Goal: Information Seeking & Learning: Find specific fact

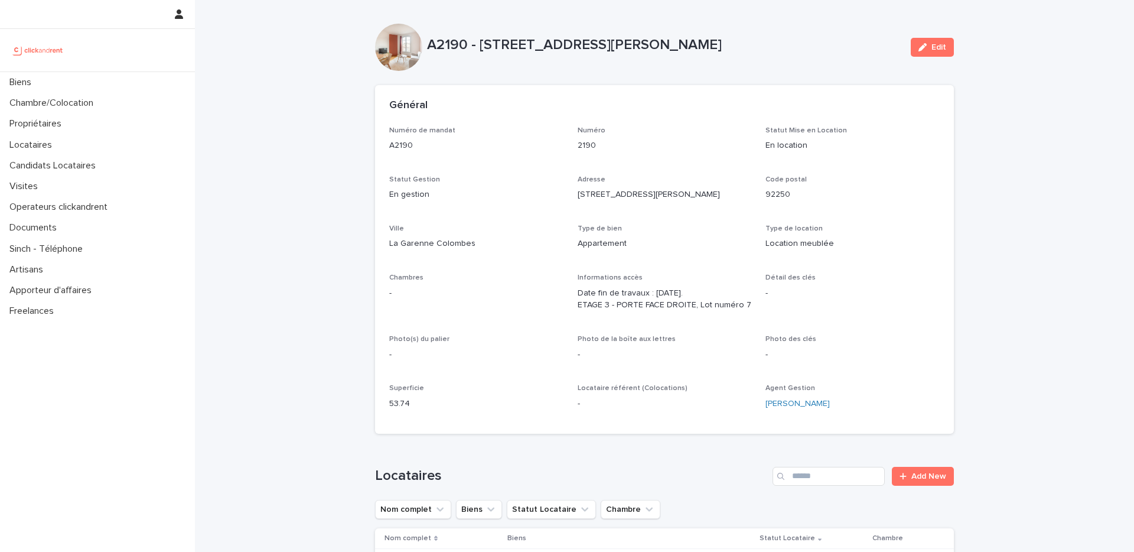
click at [446, 47] on p "A2190 - [STREET_ADDRESS][PERSON_NAME]" at bounding box center [664, 45] width 474 height 17
copy p "A2190"
click at [70, 145] on div "Locataires" at bounding box center [97, 145] width 195 height 21
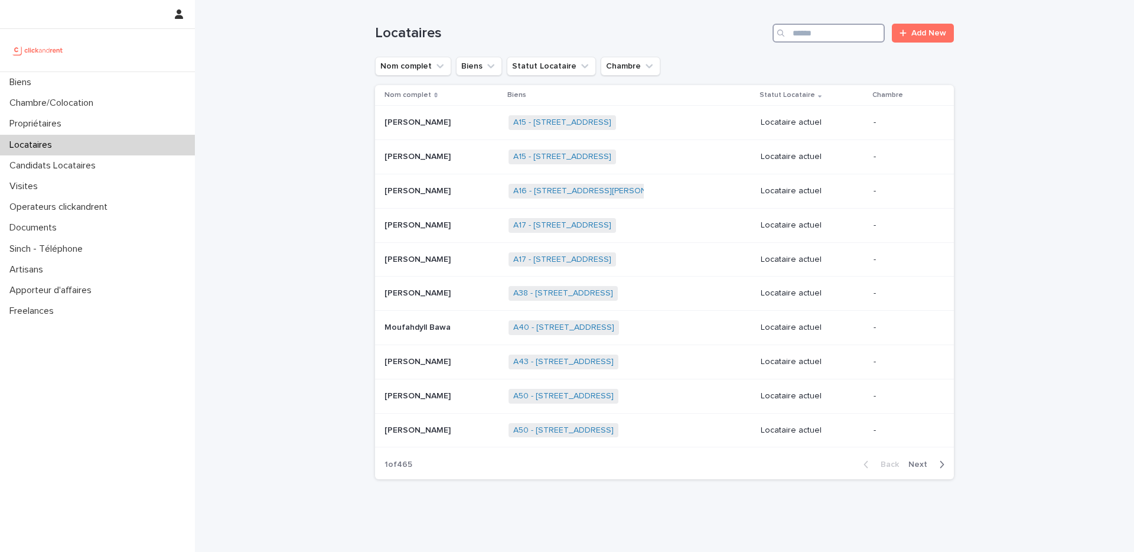
click at [837, 26] on input "Search" at bounding box center [828, 33] width 112 height 19
paste input "******"
type input "******"
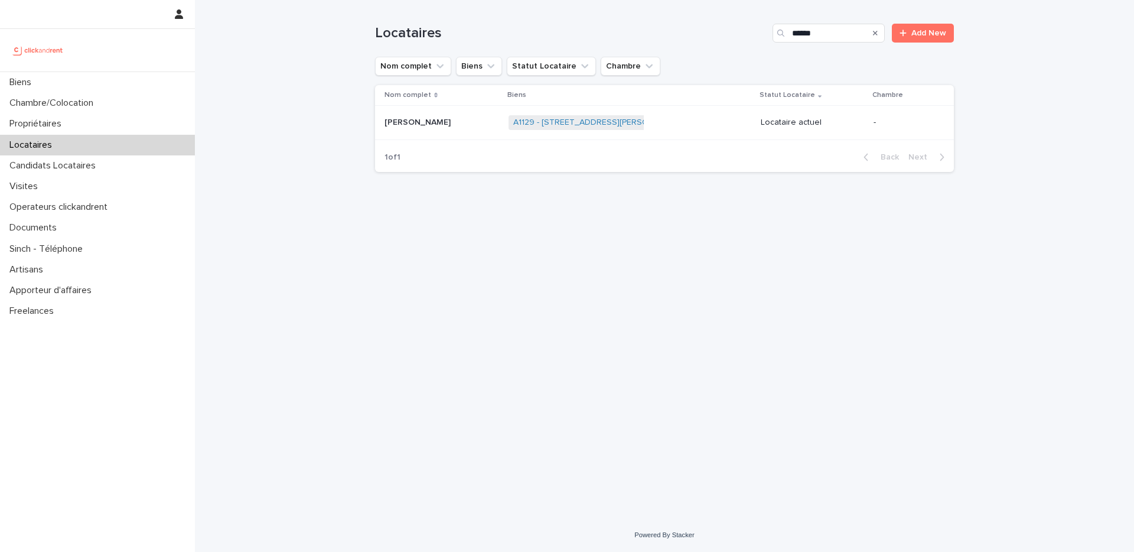
click at [686, 128] on div "A1129 - [STREET_ADDRESS][PERSON_NAME] + 0" at bounding box center [629, 122] width 243 height 24
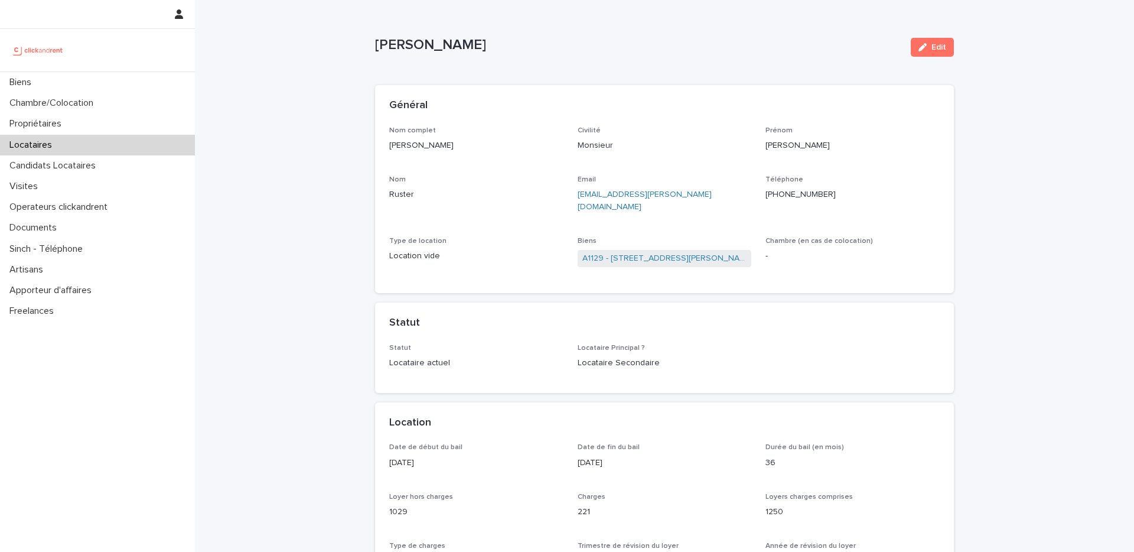
click at [151, 153] on div "Locataires" at bounding box center [97, 145] width 195 height 21
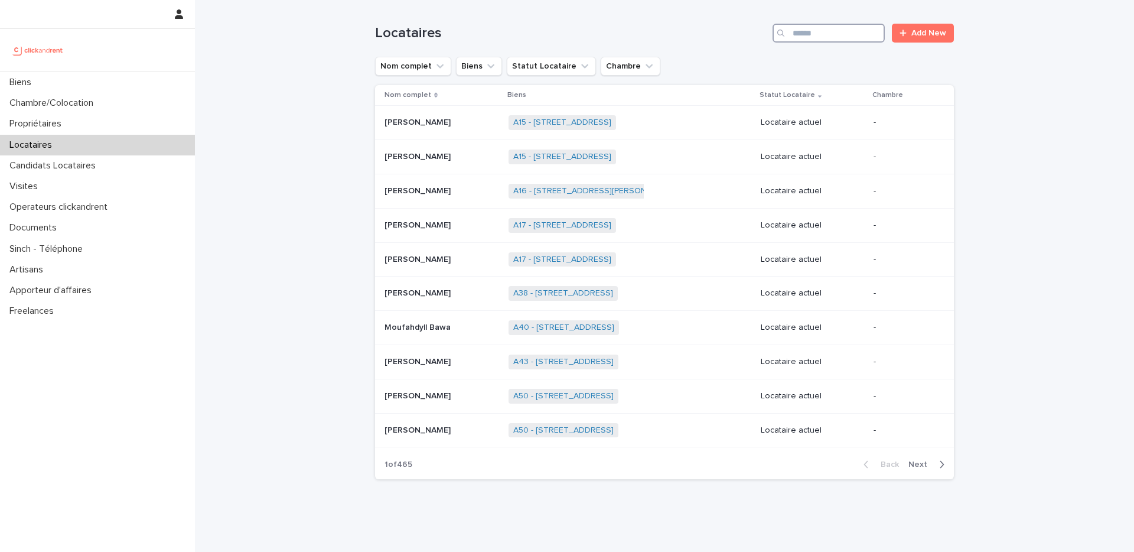
click at [801, 32] on input "Search" at bounding box center [828, 33] width 112 height 19
paste input "******"
type input "******"
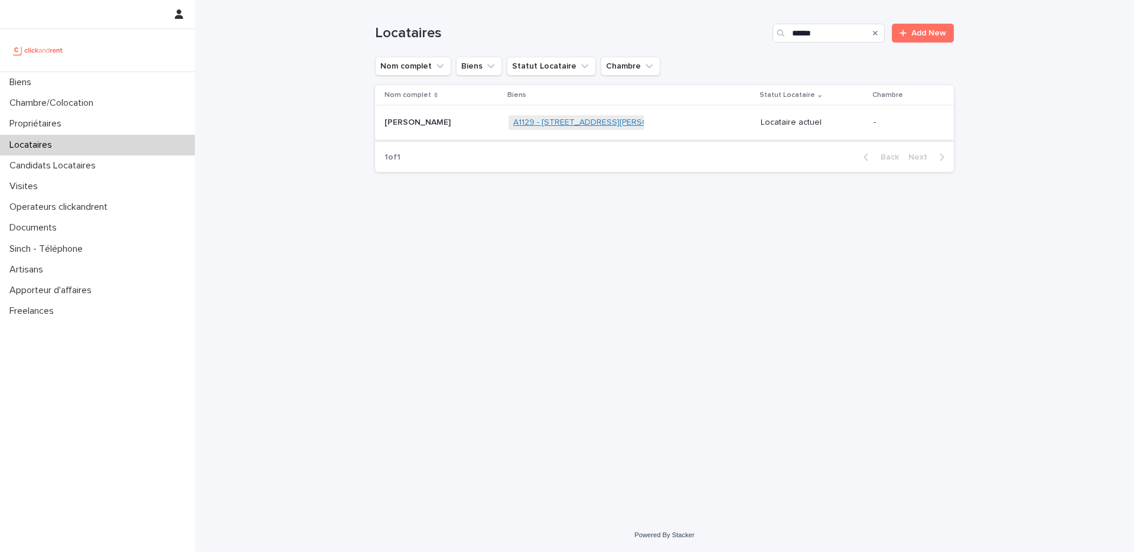
click at [544, 121] on link "A1129 - [STREET_ADDRESS][PERSON_NAME]" at bounding box center [598, 123] width 171 height 10
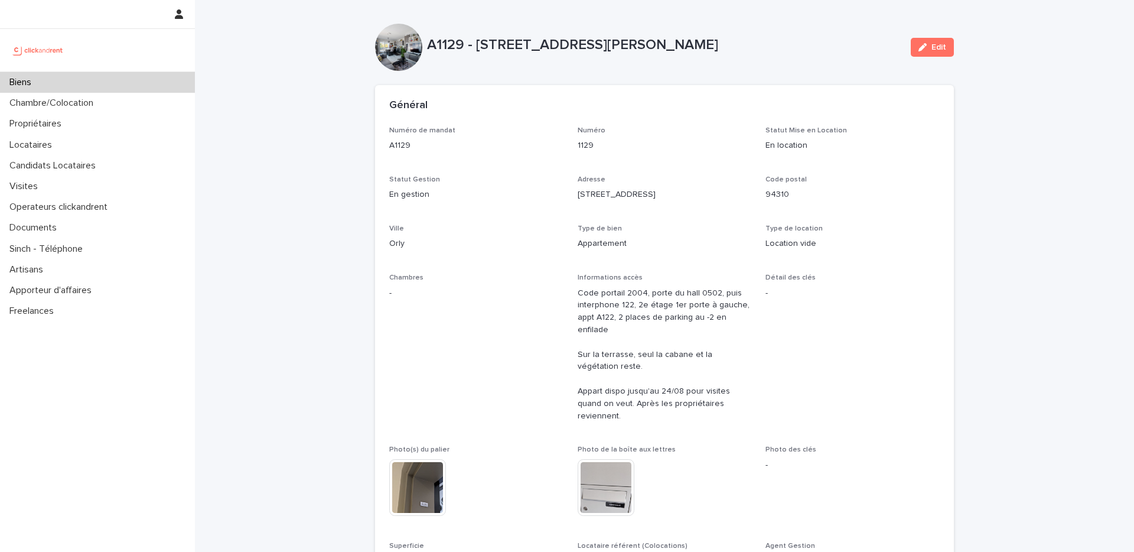
click at [445, 48] on p "A1129 - [STREET_ADDRESS][PERSON_NAME]" at bounding box center [664, 45] width 474 height 17
copy p "A1129"
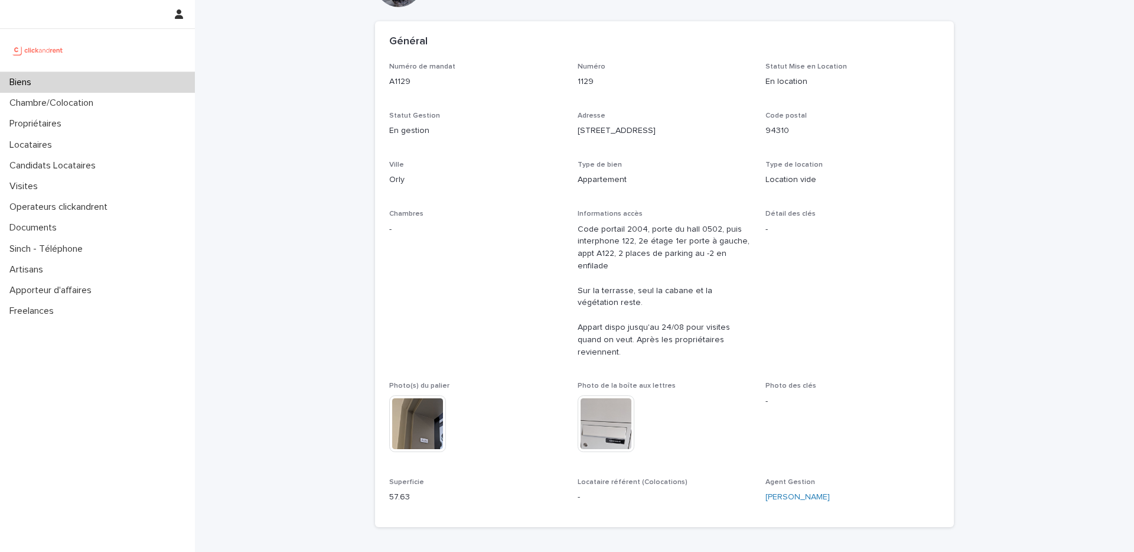
scroll to position [67, 0]
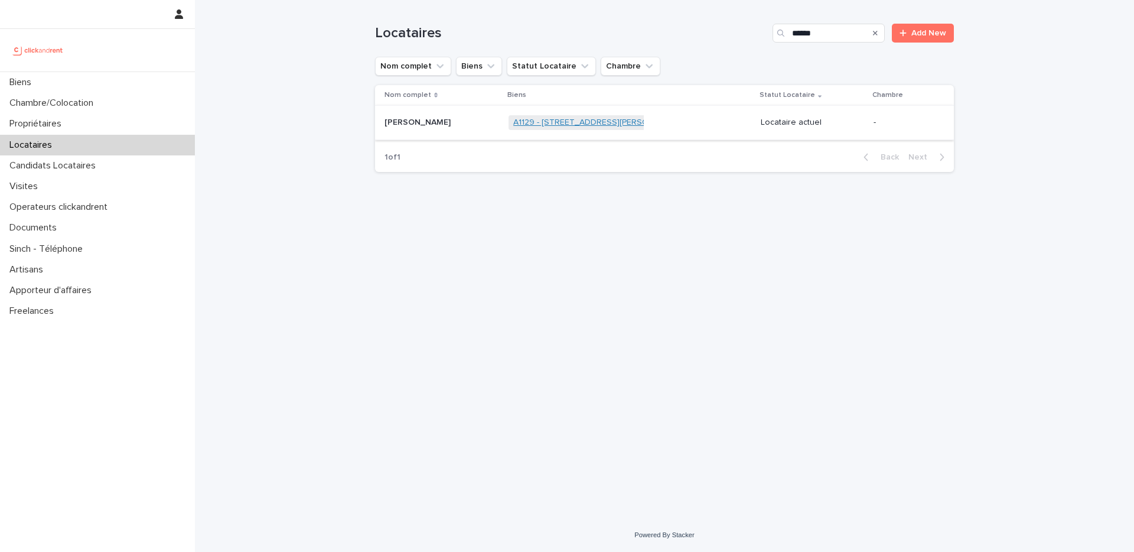
click at [528, 122] on link "A1129 - [STREET_ADDRESS][PERSON_NAME]" at bounding box center [598, 123] width 171 height 10
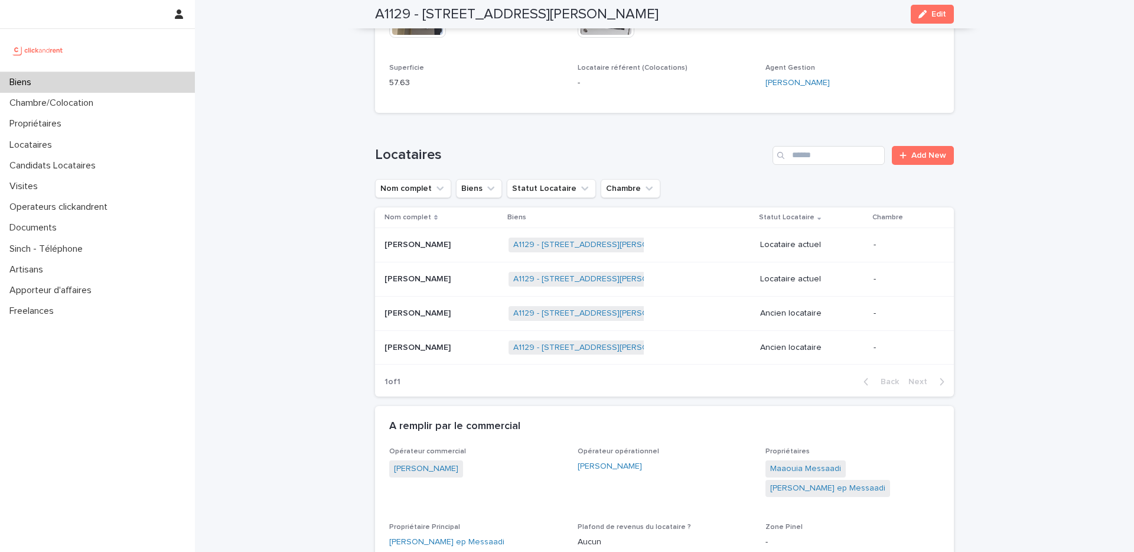
scroll to position [482, 0]
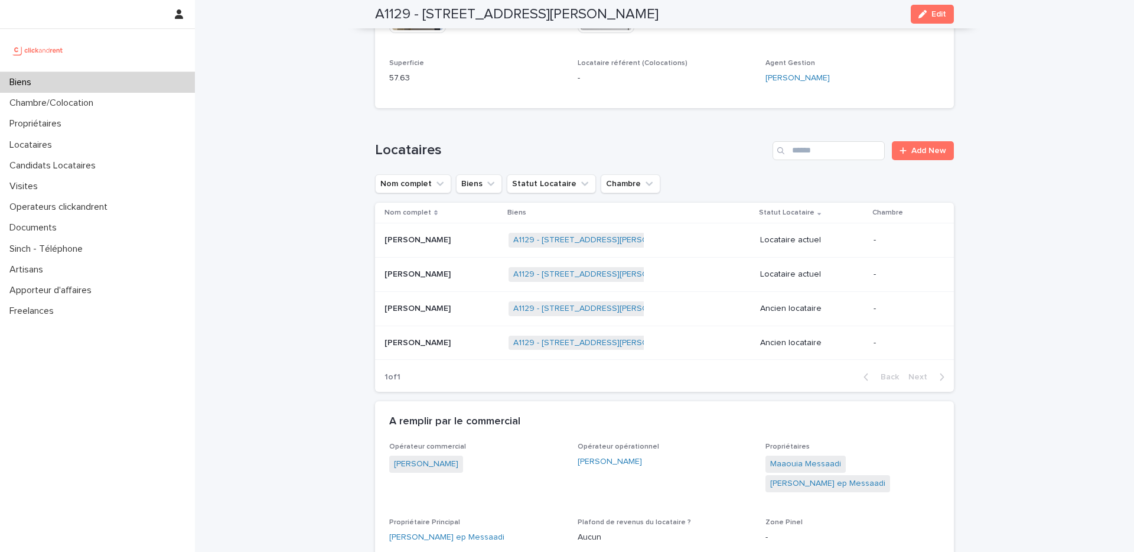
click at [454, 267] on div "[PERSON_NAME] [PERSON_NAME]" at bounding box center [441, 274] width 115 height 19
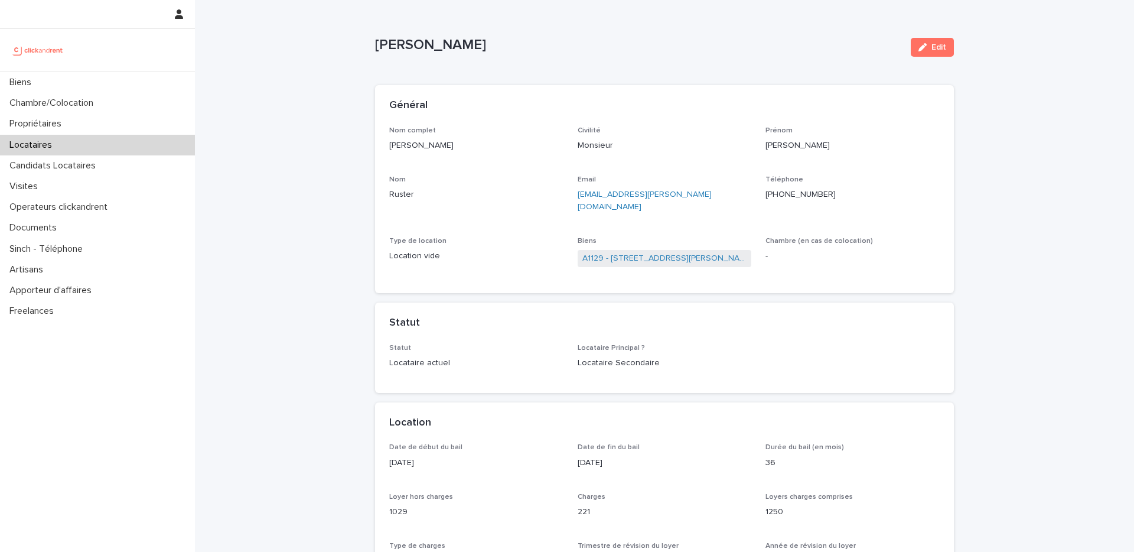
click at [700, 253] on span "A1129 - [STREET_ADDRESS][PERSON_NAME]" at bounding box center [665, 258] width 174 height 17
click at [700, 252] on link "A1129 - [STREET_ADDRESS][PERSON_NAME]" at bounding box center [664, 258] width 165 height 12
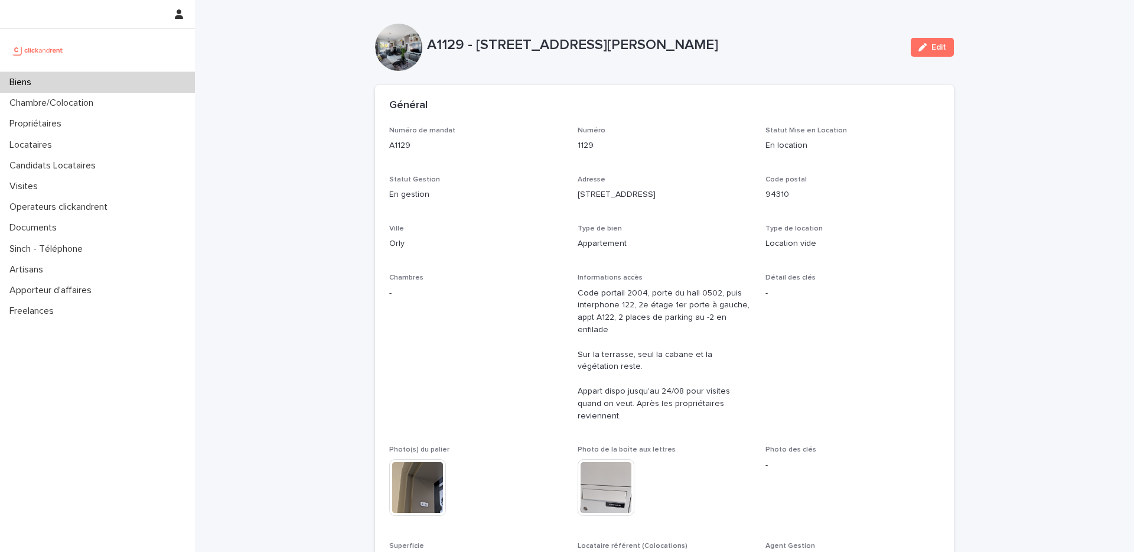
drag, startPoint x: 710, startPoint y: 36, endPoint x: 510, endPoint y: 47, distance: 199.9
click at [504, 41] on p "A1129 - [STREET_ADDRESS][PERSON_NAME]" at bounding box center [664, 45] width 474 height 17
click at [483, 50] on p "A1129 - [STREET_ADDRESS][PERSON_NAME]" at bounding box center [664, 45] width 474 height 17
drag, startPoint x: 477, startPoint y: 46, endPoint x: 699, endPoint y: 53, distance: 222.7
click at [699, 53] on p "A1129 - [STREET_ADDRESS][PERSON_NAME]" at bounding box center [664, 45] width 474 height 17
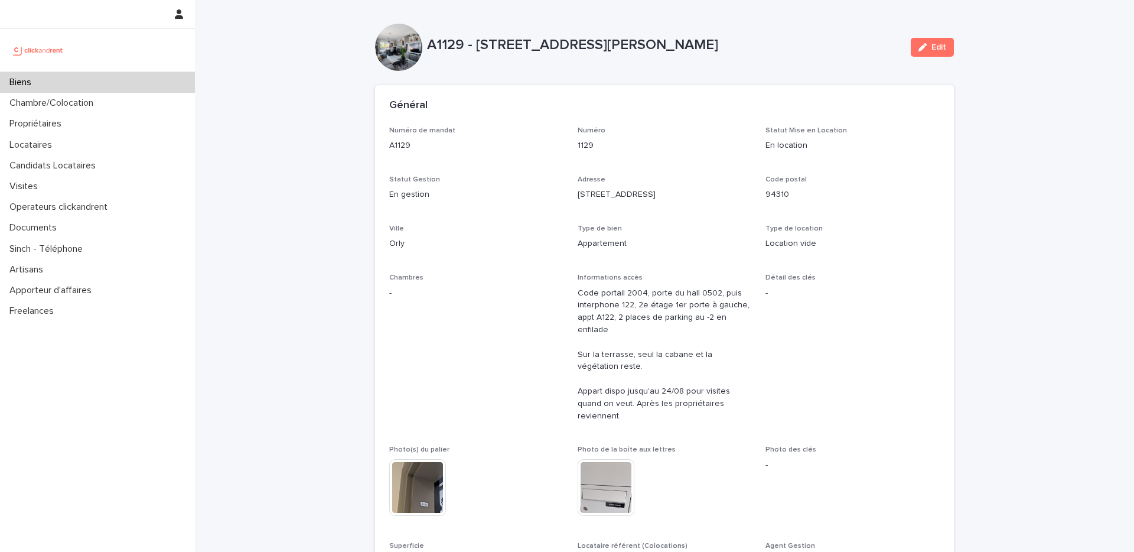
copy p "[STREET_ADDRESS][PERSON_NAME]"
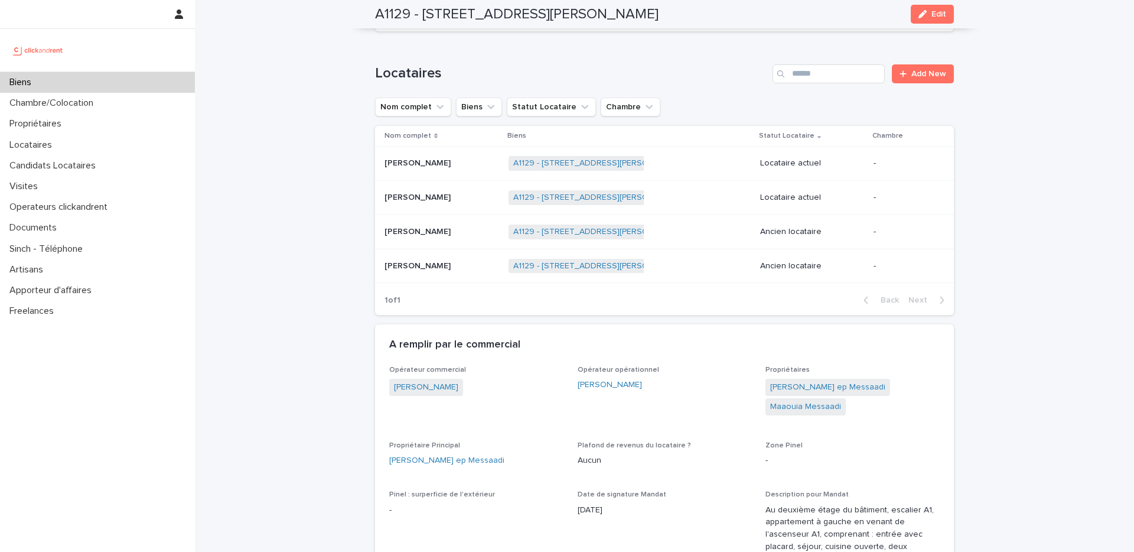
scroll to position [563, 0]
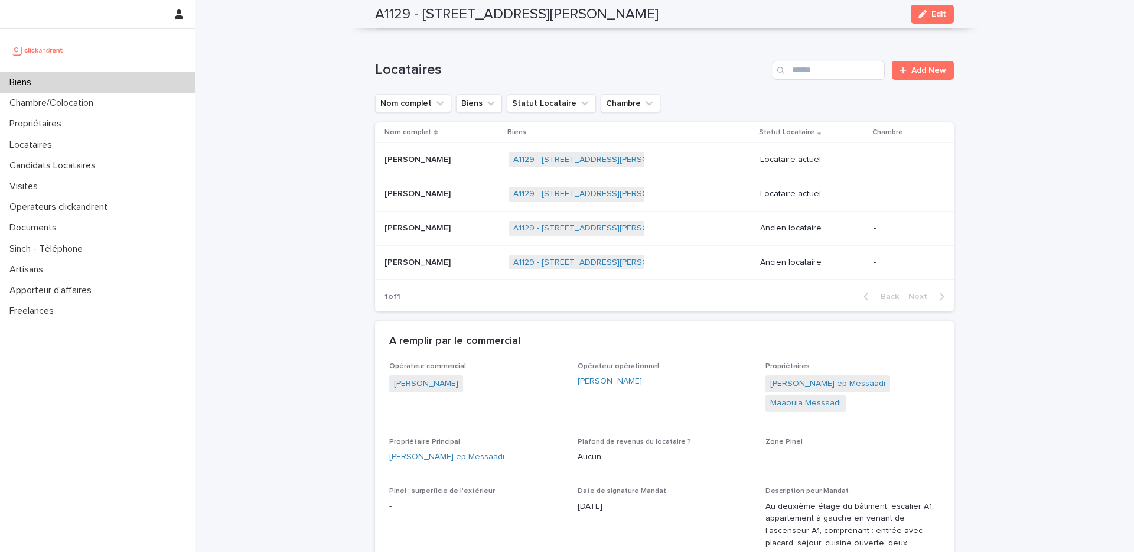
drag, startPoint x: 503, startPoint y: 447, endPoint x: 382, endPoint y: 450, distance: 120.5
copy link "[PERSON_NAME] ep Messaadi"
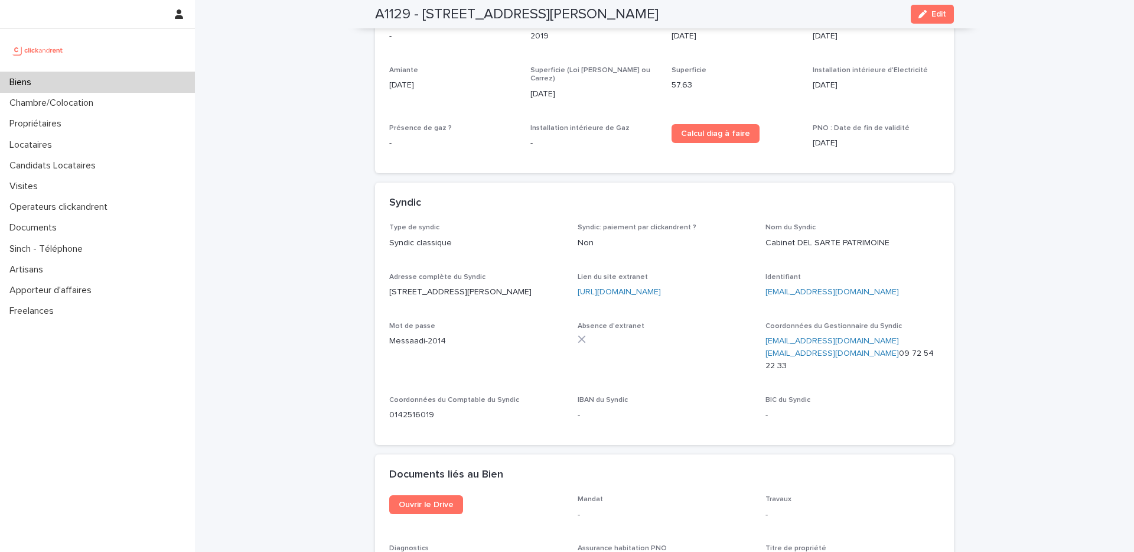
scroll to position [4425, 0]
drag, startPoint x: 762, startPoint y: 306, endPoint x: 877, endPoint y: 304, distance: 115.2
click at [877, 304] on div "Type de syndic Syndic classique Syndic: paiement par clickandrent ? Non Nom du …" at bounding box center [664, 326] width 550 height 207
copy link "[EMAIL_ADDRESS][DOMAIN_NAME]"
click at [106, 85] on div "Biens" at bounding box center [97, 82] width 195 height 21
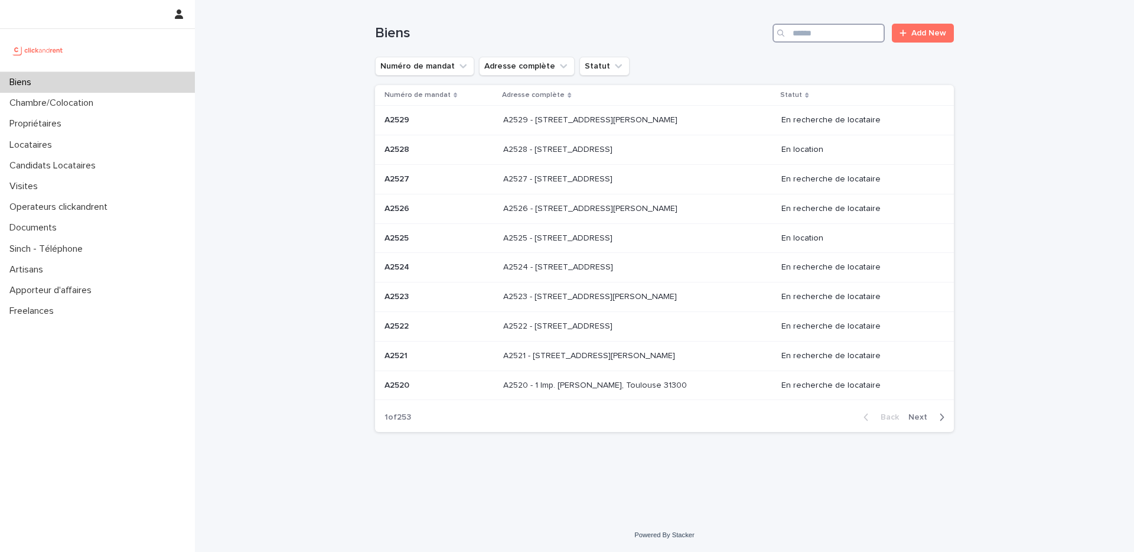
click at [825, 30] on input "Search" at bounding box center [828, 33] width 112 height 19
paste input "*******"
type input "*******"
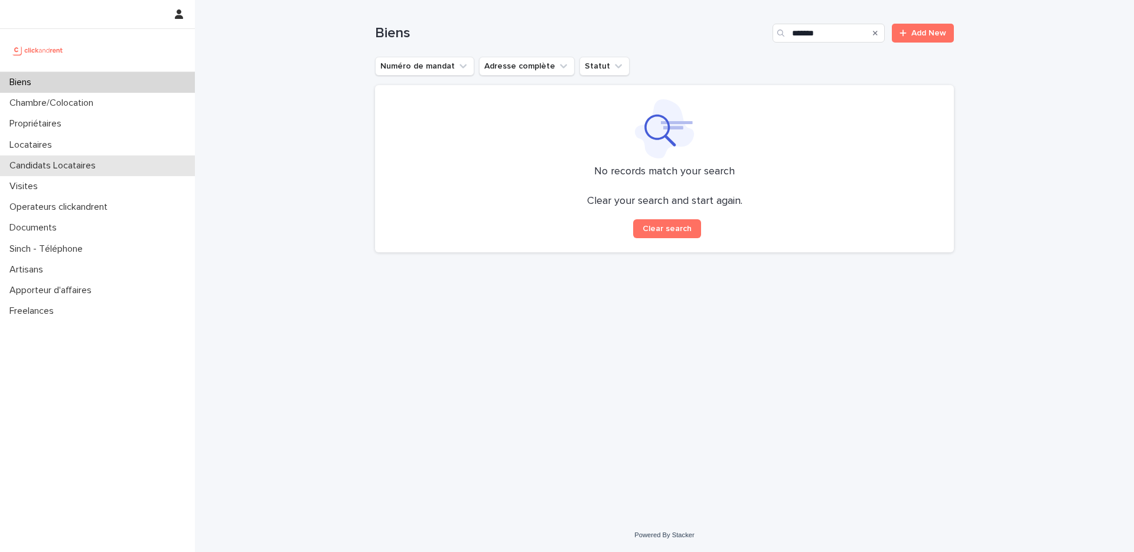
click at [113, 155] on div "Candidats Locataires" at bounding box center [97, 165] width 195 height 21
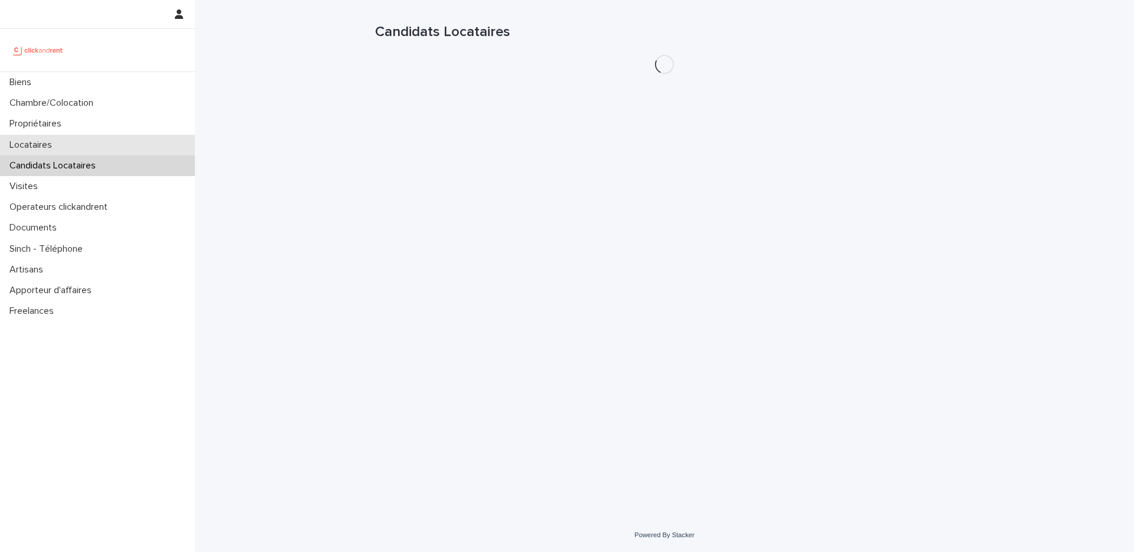
click at [116, 151] on div "Locataires" at bounding box center [97, 145] width 195 height 21
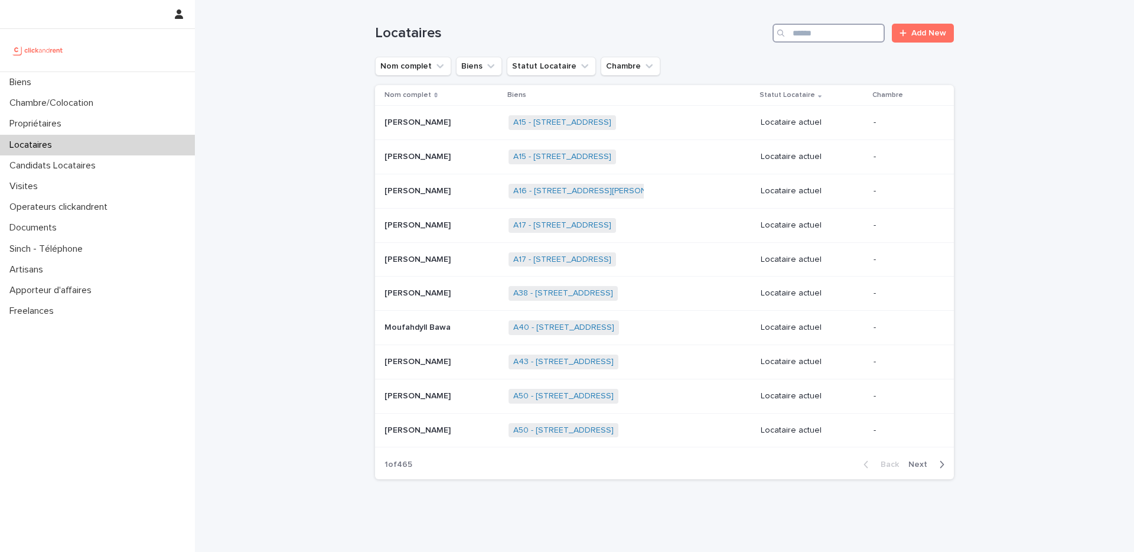
click at [815, 27] on input "Search" at bounding box center [828, 33] width 112 height 19
paste input "*******"
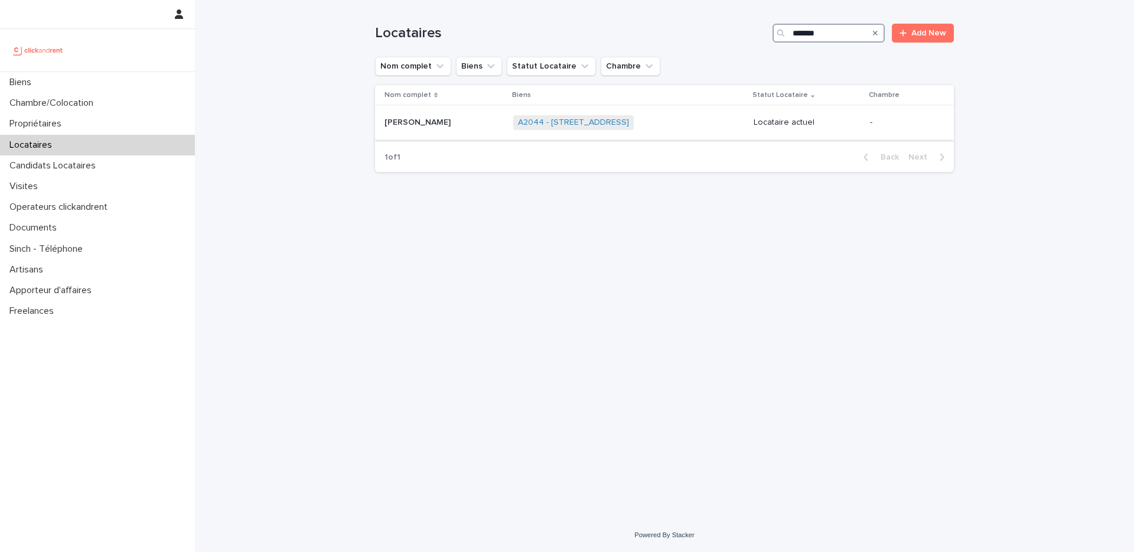
type input "*******"
click at [540, 132] on div "A2044 - [STREET_ADDRESS] + 0" at bounding box center [628, 122] width 231 height 24
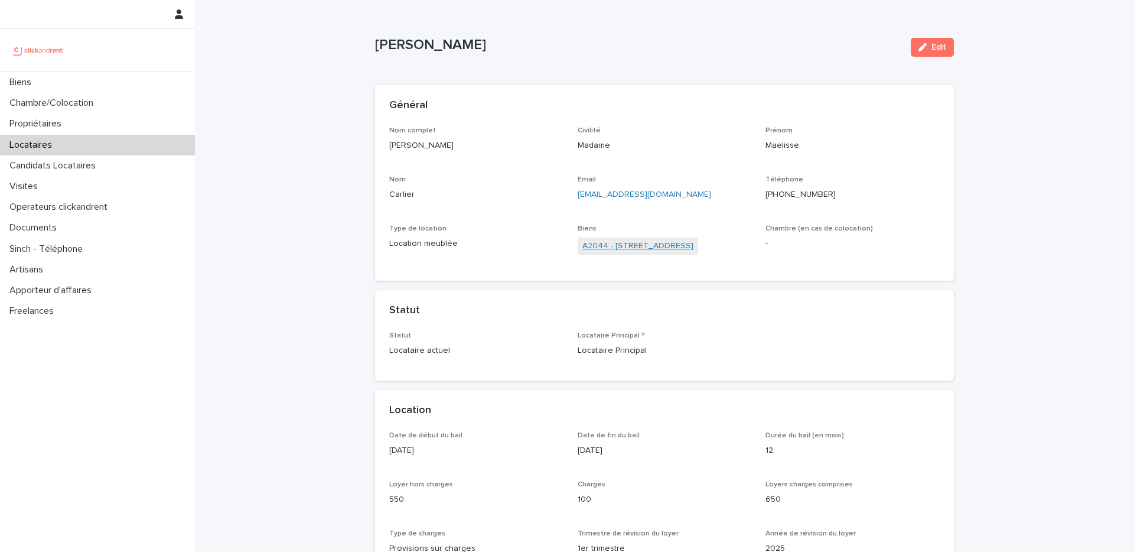
click at [666, 246] on link "A2044 - [STREET_ADDRESS]" at bounding box center [637, 246] width 111 height 12
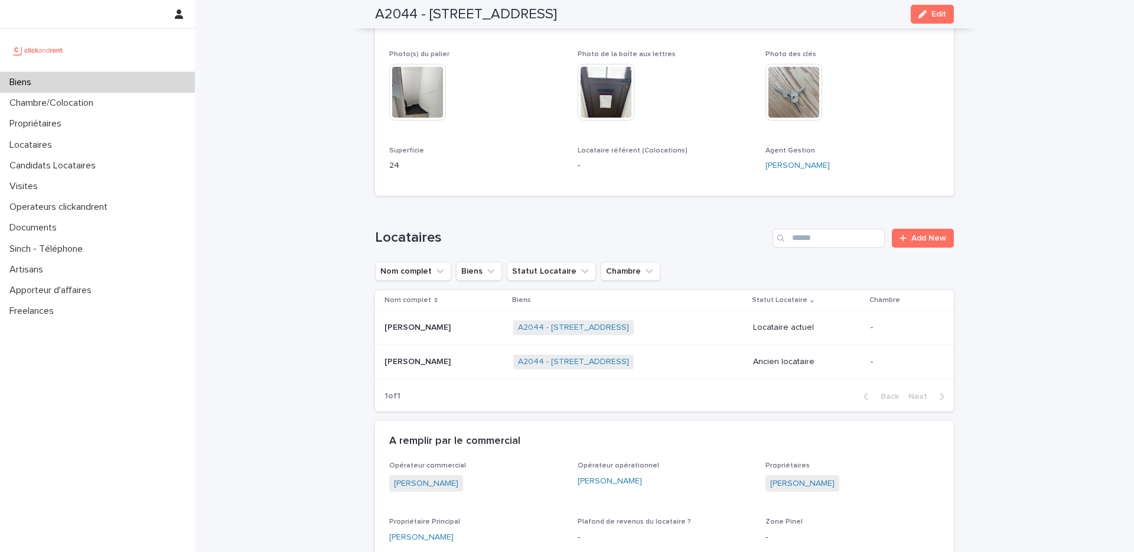
scroll to position [350, 0]
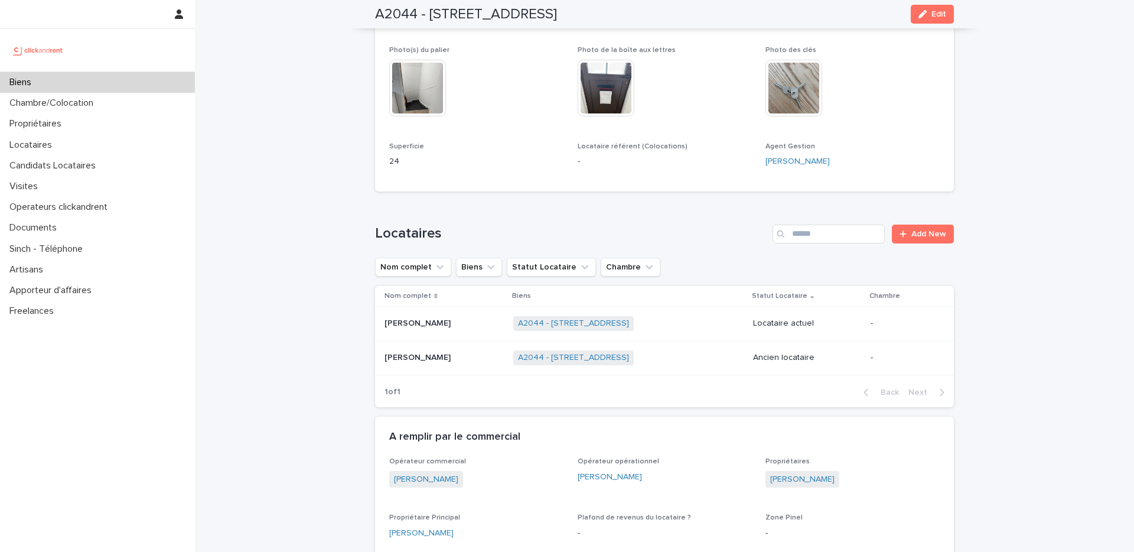
click at [471, 323] on p at bounding box center [443, 323] width 119 height 10
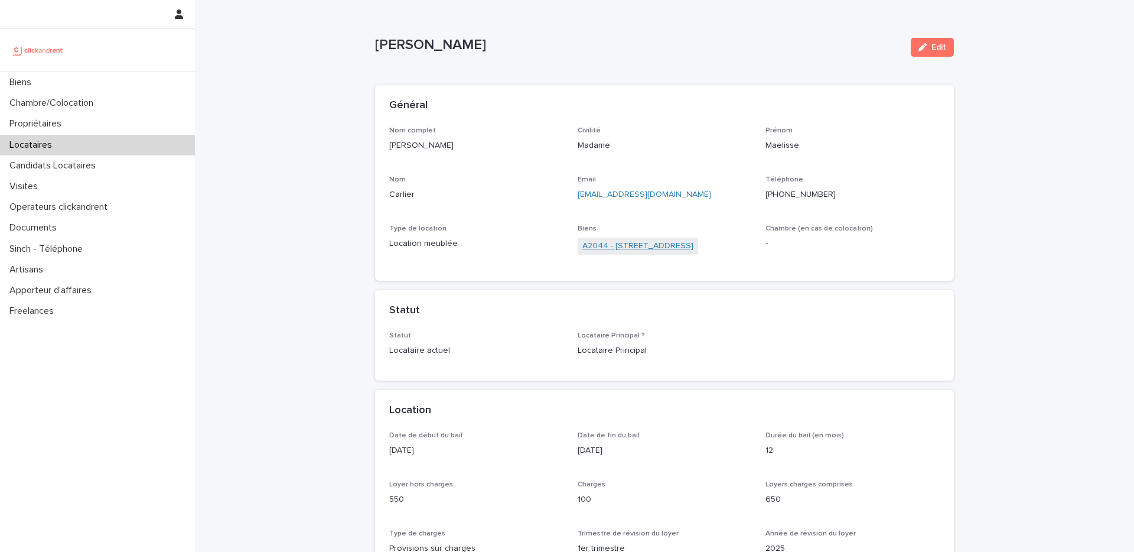
click at [626, 249] on link "A2044 - [STREET_ADDRESS]" at bounding box center [637, 246] width 111 height 12
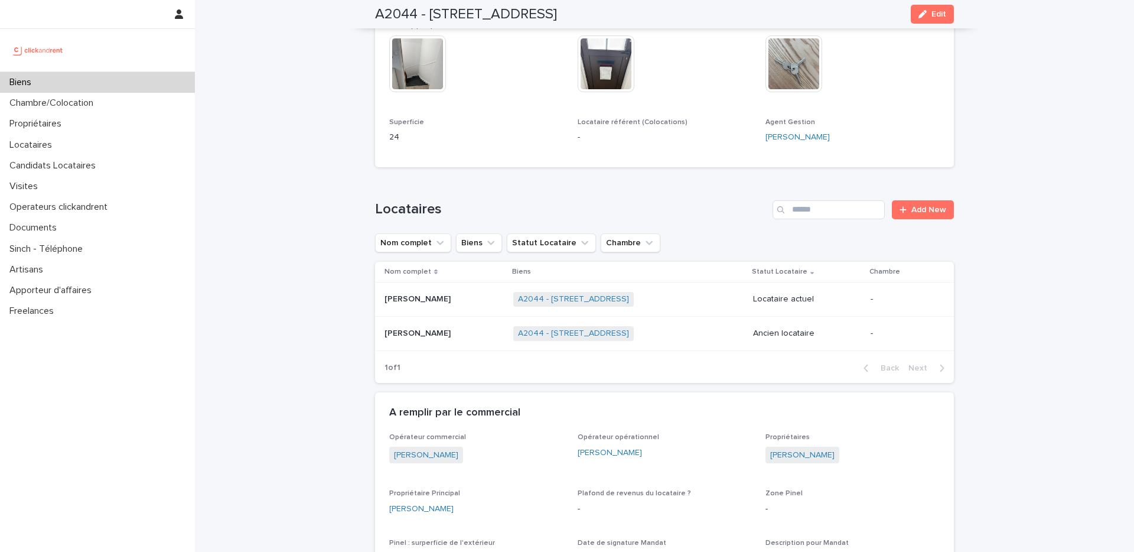
scroll to position [371, 0]
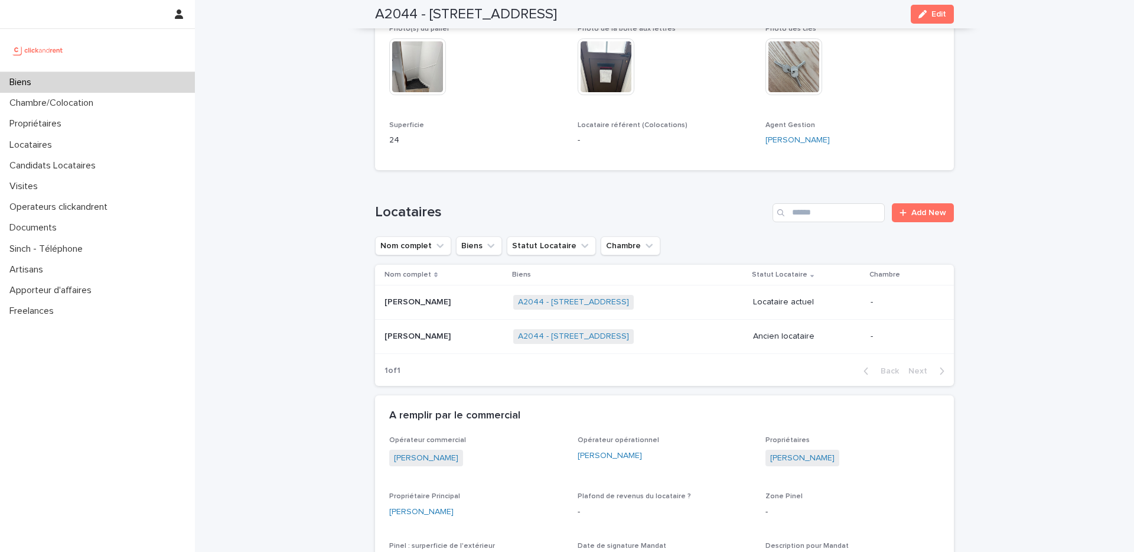
click at [468, 306] on p at bounding box center [443, 302] width 119 height 10
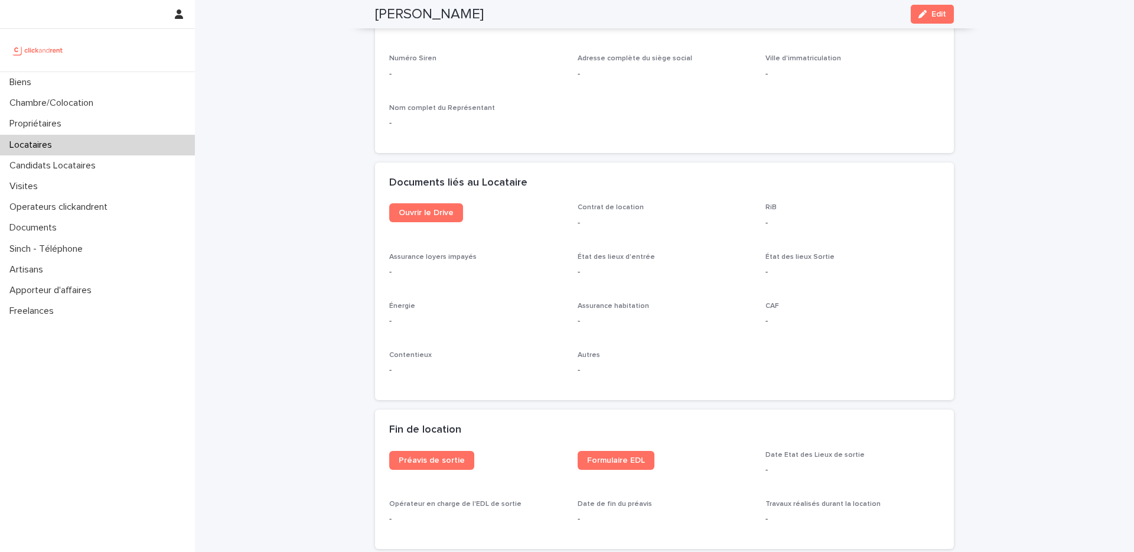
scroll to position [1150, 0]
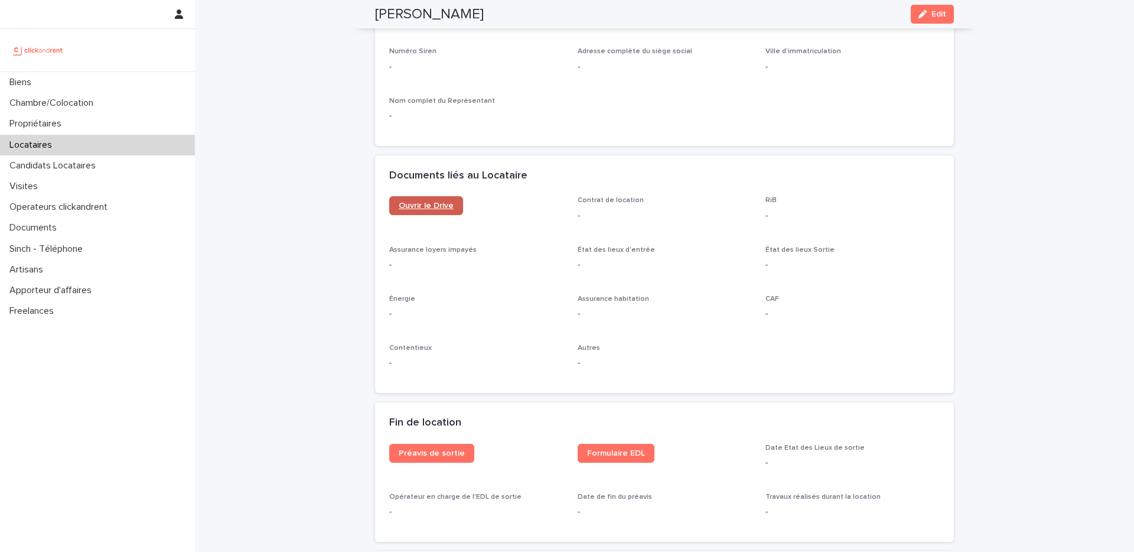
click at [433, 211] on link "Ouvrir le Drive" at bounding box center [426, 205] width 74 height 19
click at [437, 203] on span "Ouvrir le Drive" at bounding box center [426, 205] width 55 height 8
click at [432, 211] on link "Ouvrir le Drive" at bounding box center [426, 205] width 74 height 19
click at [437, 213] on link "Ouvrir le Drive" at bounding box center [426, 205] width 74 height 19
click at [442, 210] on link "Ouvrir le Drive" at bounding box center [426, 205] width 74 height 19
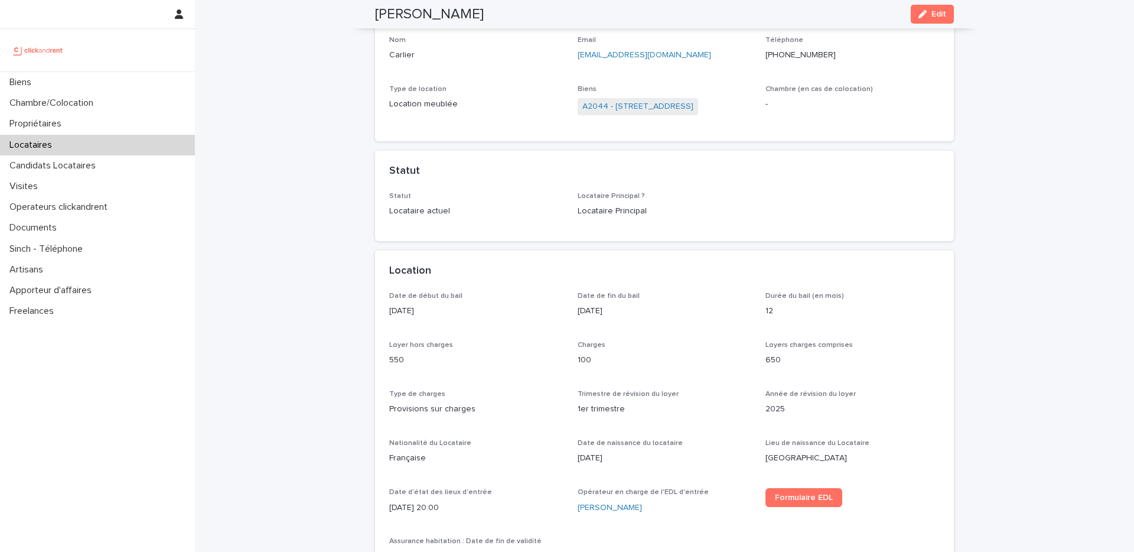
scroll to position [0, 0]
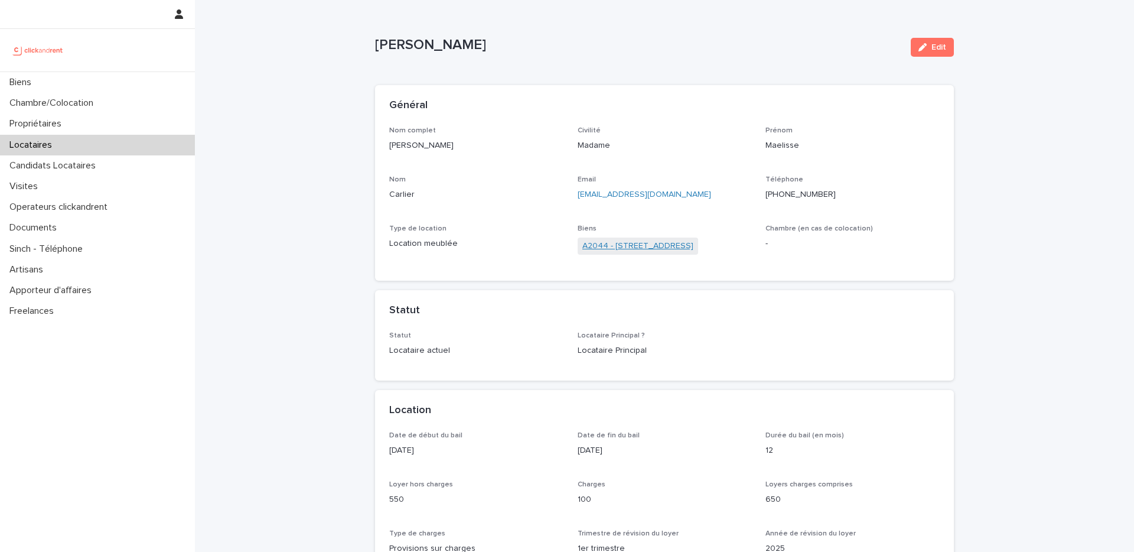
click at [624, 246] on link "A2044 - [STREET_ADDRESS]" at bounding box center [637, 246] width 111 height 12
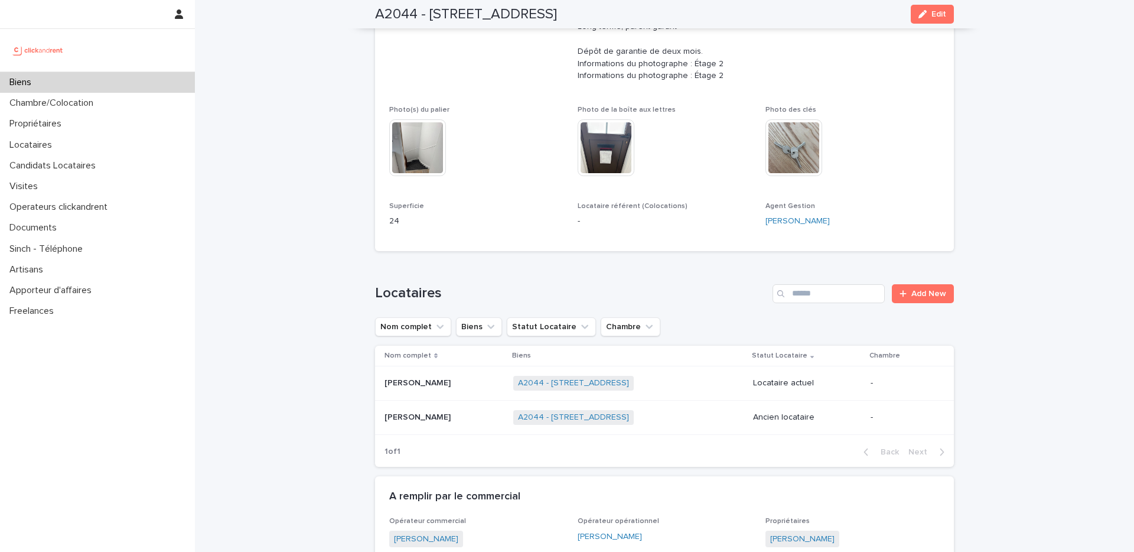
scroll to position [292, 0]
click at [436, 382] on p "[PERSON_NAME]" at bounding box center [418, 380] width 68 height 12
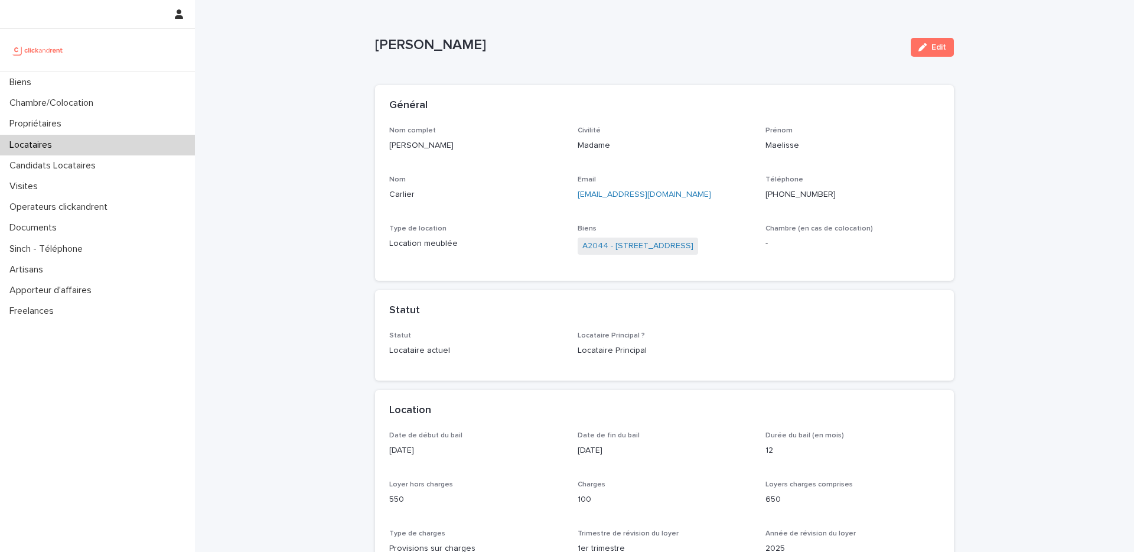
click at [453, 53] on p "[PERSON_NAME]" at bounding box center [638, 45] width 526 height 17
click at [453, 44] on p "[PERSON_NAME]" at bounding box center [638, 45] width 526 height 17
copy p "Carlier"
click at [118, 122] on div "Propriétaires" at bounding box center [97, 123] width 195 height 21
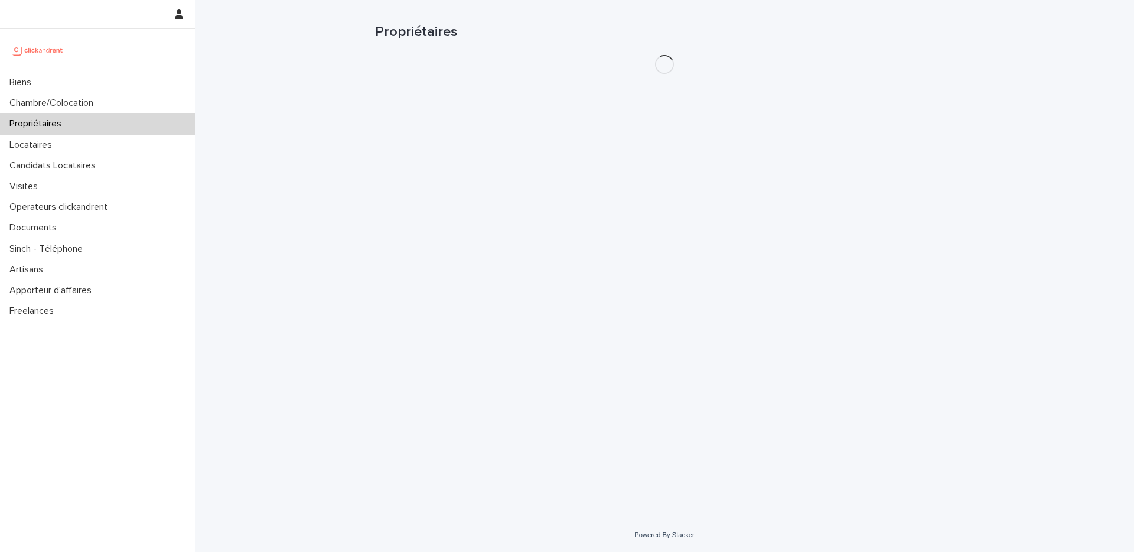
click at [118, 122] on div "Propriétaires" at bounding box center [97, 123] width 195 height 21
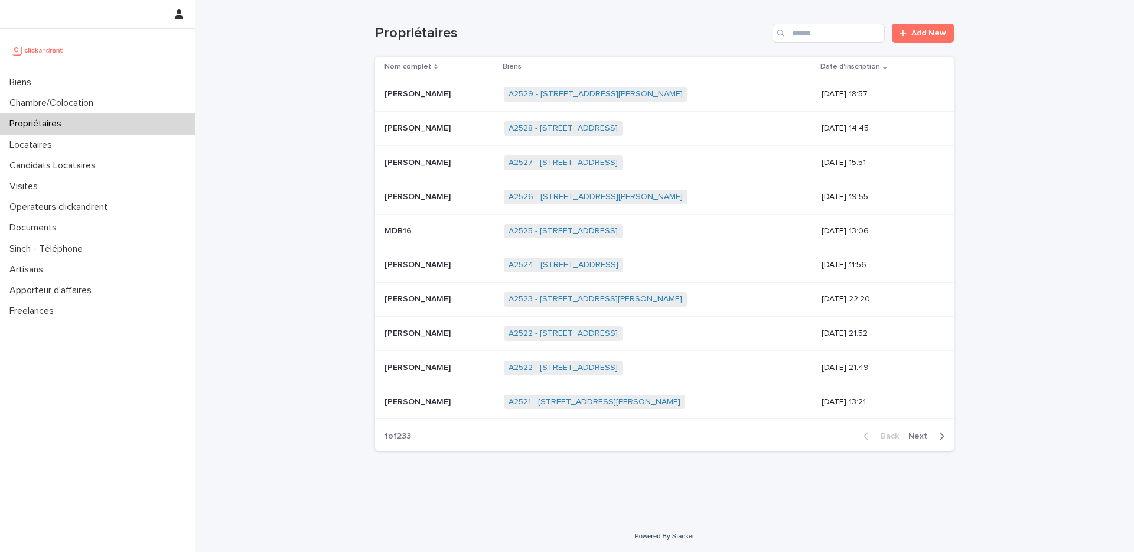
click at [80, 124] on div "Propriétaires" at bounding box center [97, 123] width 195 height 21
click at [820, 37] on input "Search" at bounding box center [828, 33] width 112 height 19
paste input "*****"
type input "*****"
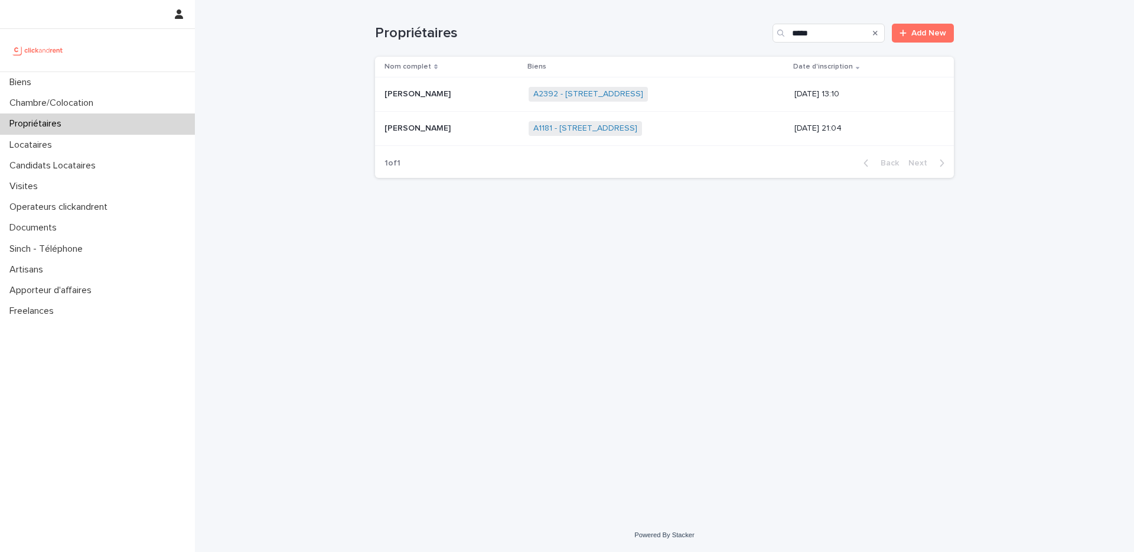
click at [707, 140] on div "A1181 - [STREET_ADDRESS] + 0" at bounding box center [656, 128] width 256 height 24
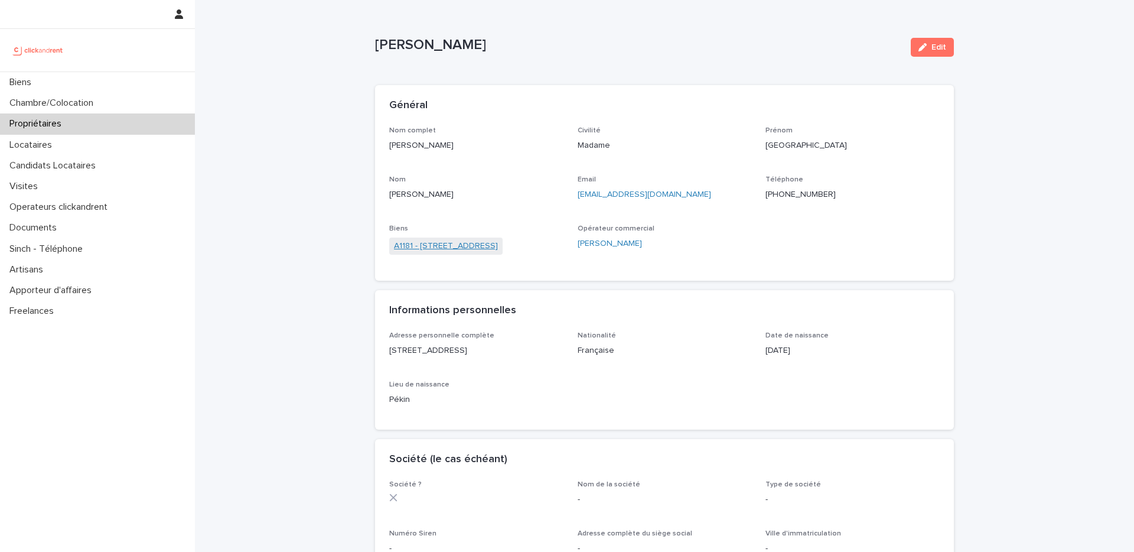
click at [472, 247] on link "A1181 - [STREET_ADDRESS]" at bounding box center [446, 246] width 104 height 12
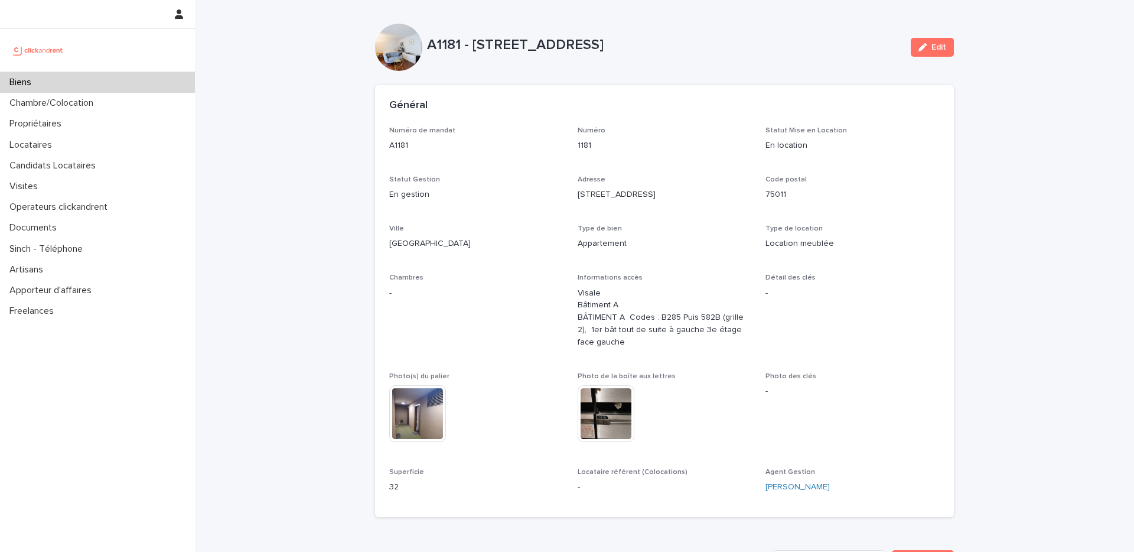
click at [442, 34] on div "A1181 - [STREET_ADDRESS]" at bounding box center [664, 43] width 474 height 19
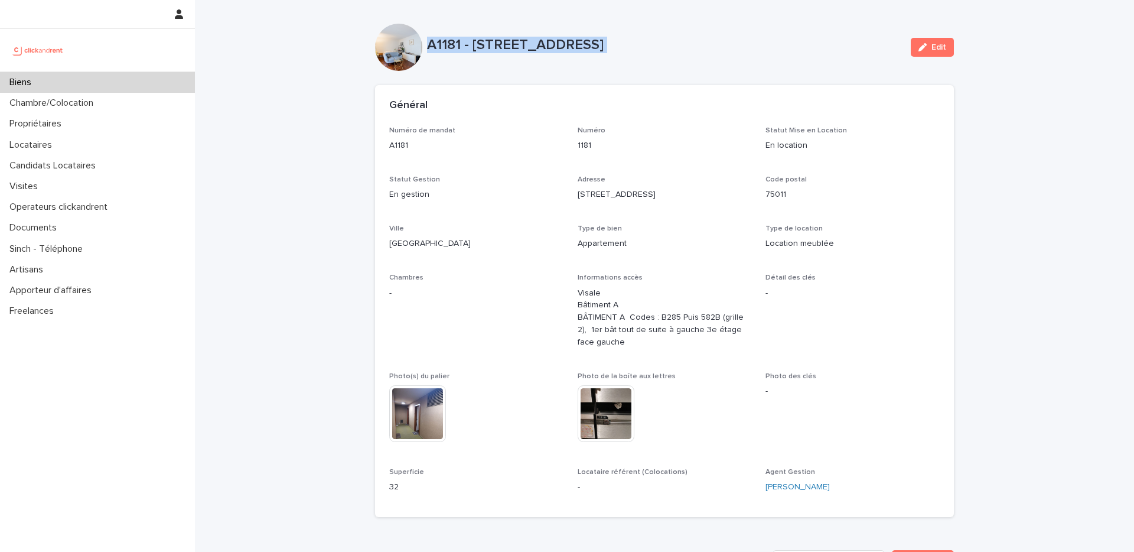
click at [442, 34] on div "A1181 - [STREET_ADDRESS]" at bounding box center [664, 43] width 474 height 19
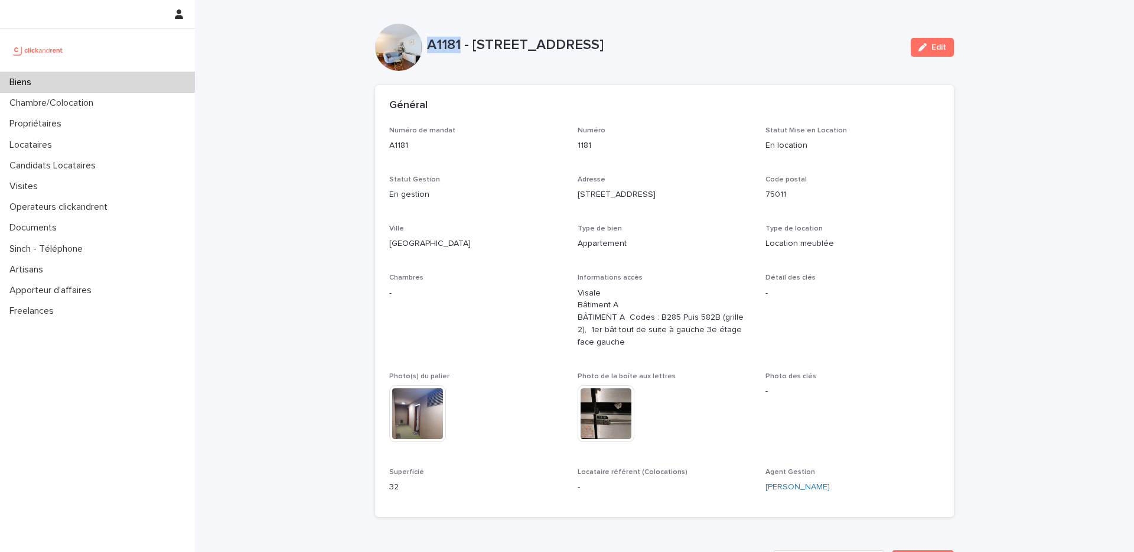
click at [442, 34] on div "A1181 - [STREET_ADDRESS]" at bounding box center [664, 43] width 474 height 19
click at [445, 44] on p "A1181 - [STREET_ADDRESS]" at bounding box center [664, 45] width 474 height 17
click at [72, 138] on div "Locataires" at bounding box center [97, 145] width 195 height 21
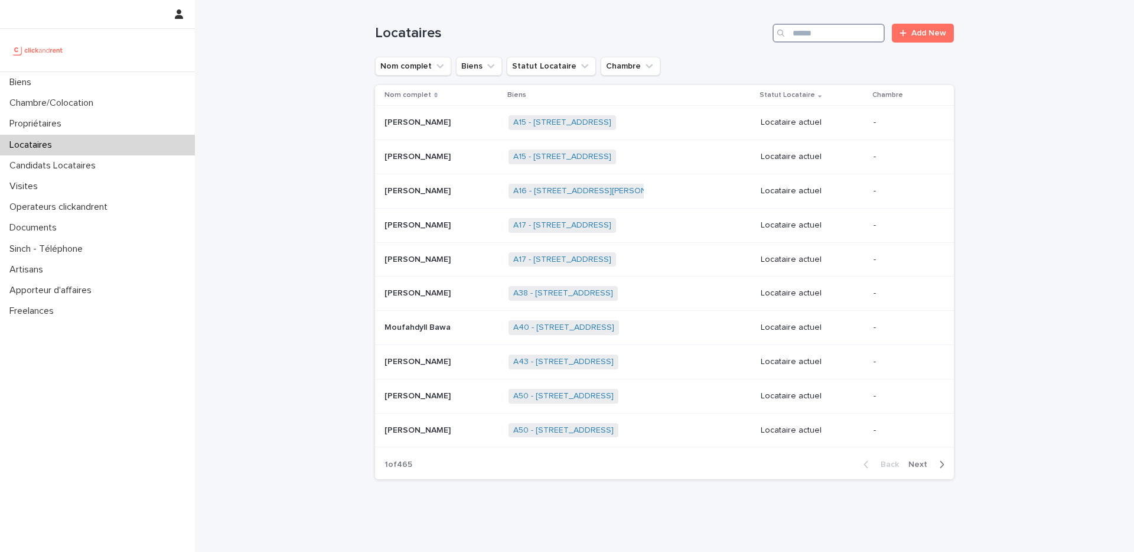
click at [811, 35] on input "Search" at bounding box center [828, 33] width 112 height 19
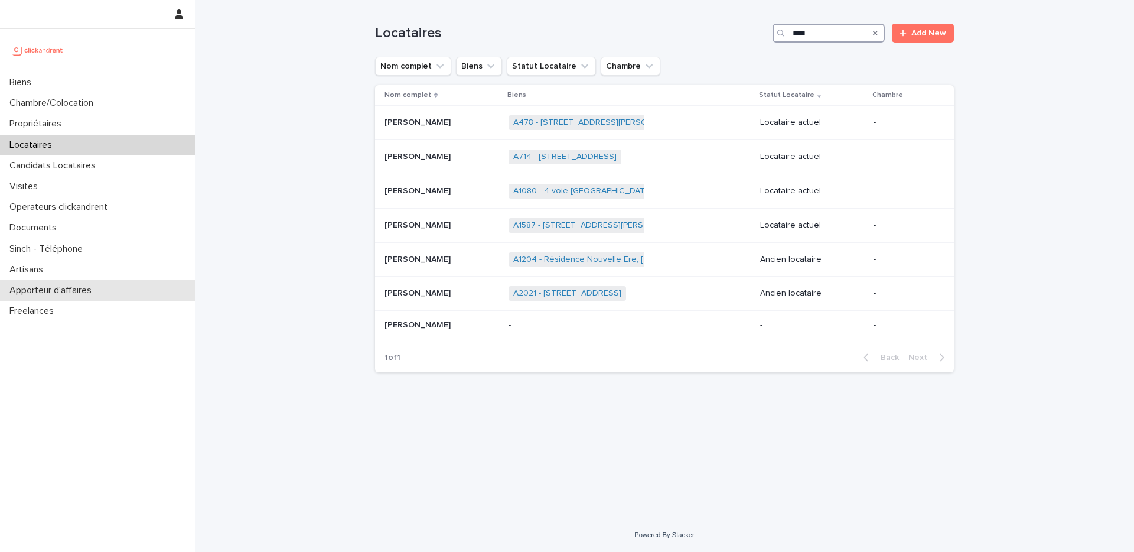
type input "****"
click at [92, 86] on div "Biens" at bounding box center [97, 82] width 195 height 21
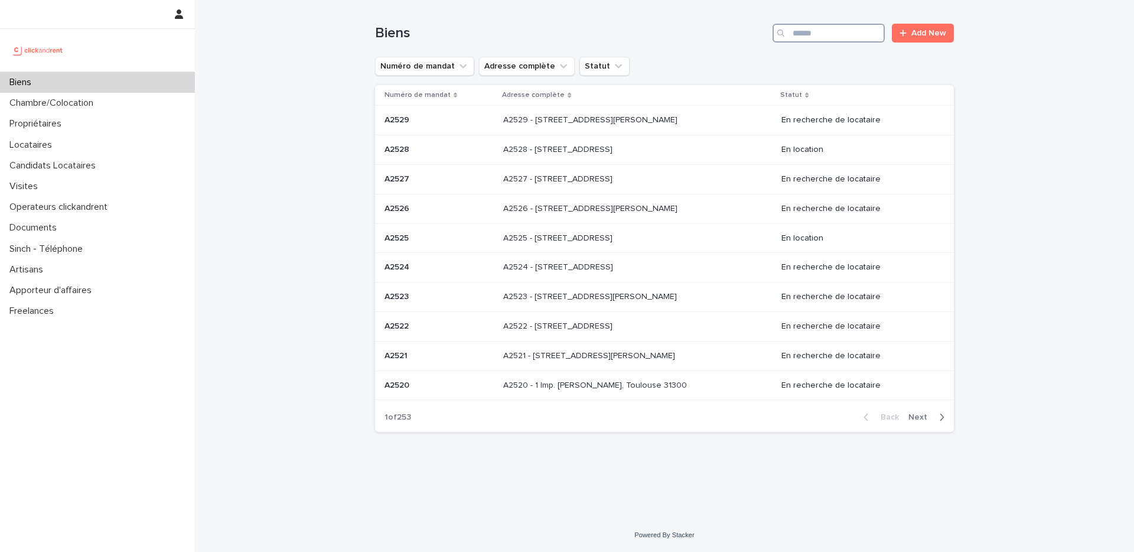
click at [828, 34] on input "Search" at bounding box center [828, 33] width 112 height 19
paste input "**********"
type input "**********"
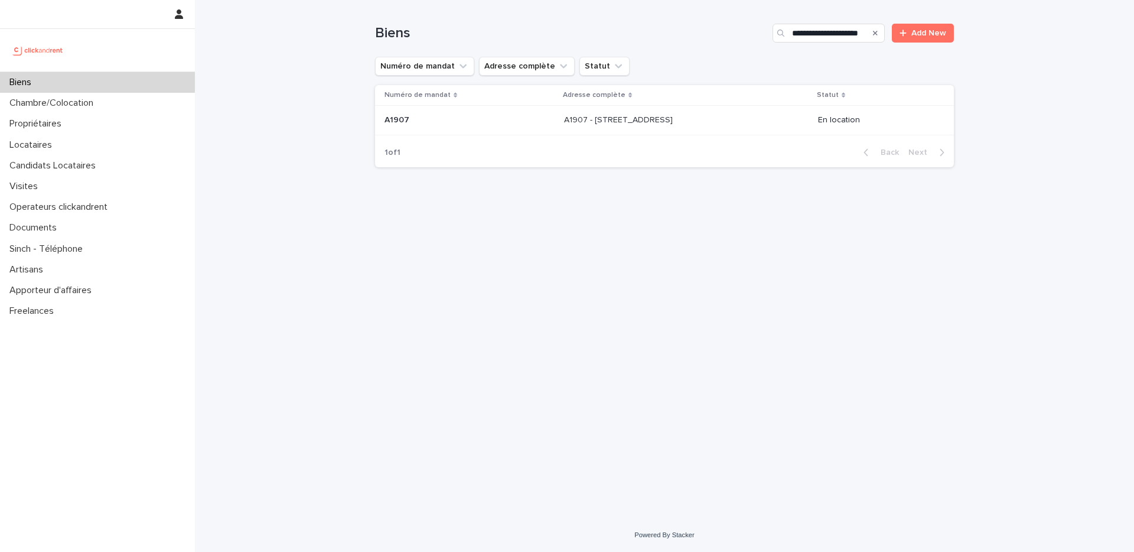
click at [691, 125] on p at bounding box center [662, 120] width 197 height 10
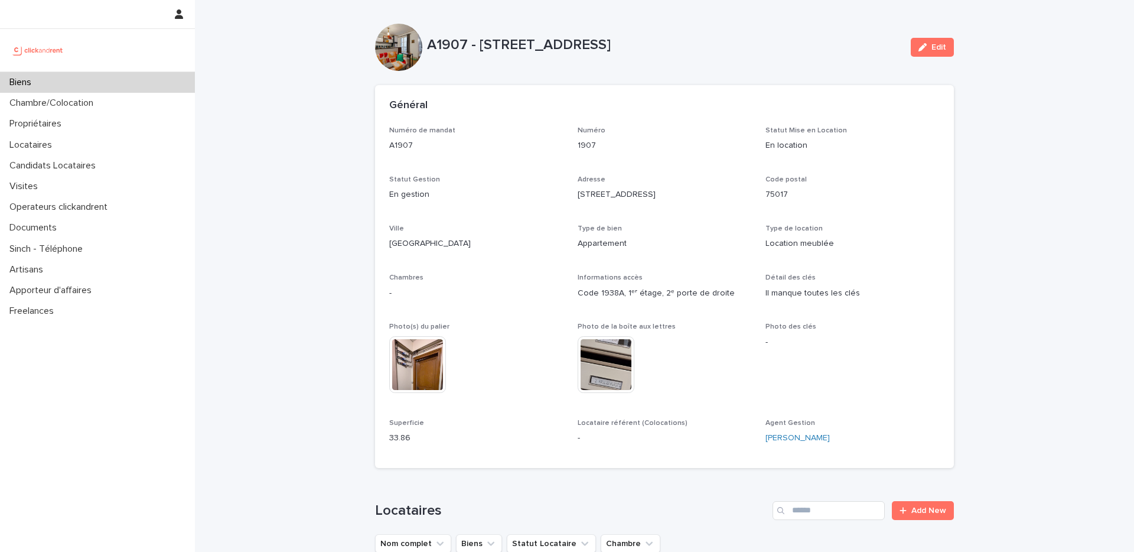
click at [454, 49] on p "A1907 - [STREET_ADDRESS]" at bounding box center [664, 45] width 474 height 17
copy p "A1907"
click at [148, 83] on div "Biens" at bounding box center [97, 82] width 195 height 21
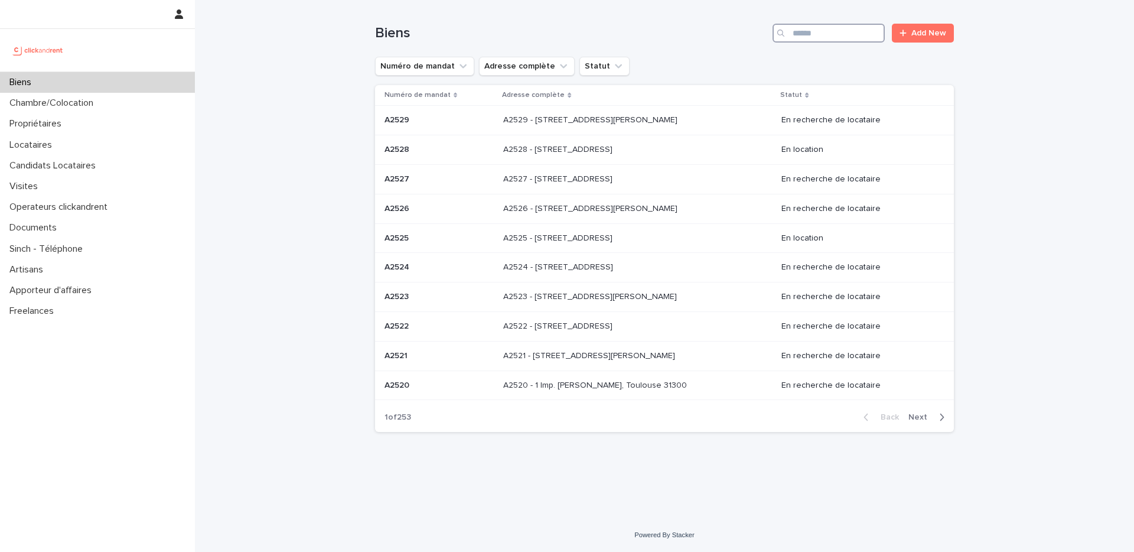
click at [809, 39] on input "Search" at bounding box center [828, 33] width 112 height 19
paste input "*****"
type input "*****"
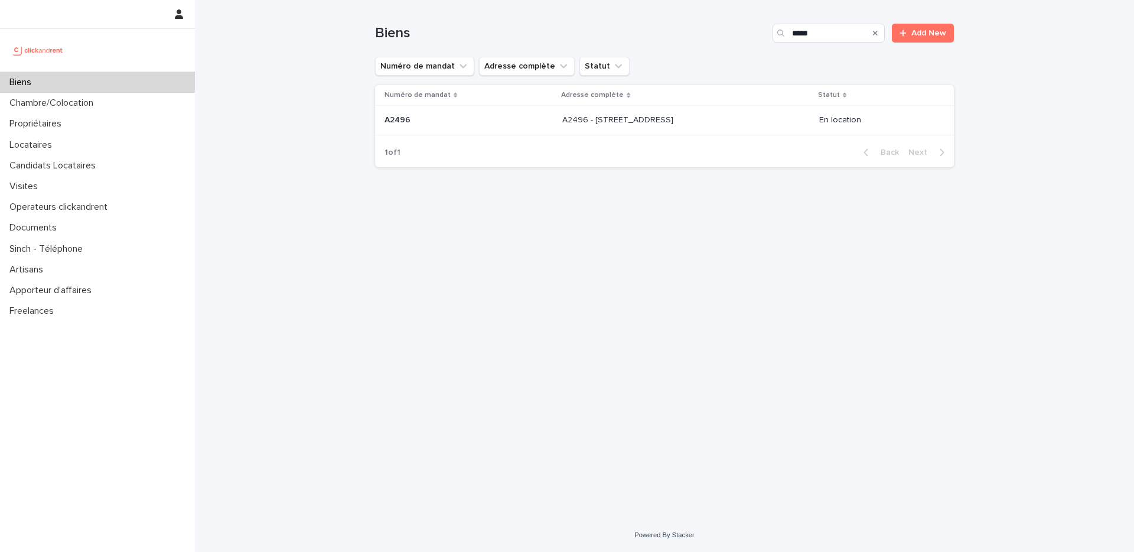
click at [684, 126] on div "A2496 - [STREET_ADDRESS] - [STREET_ADDRESS]" at bounding box center [685, 119] width 247 height 19
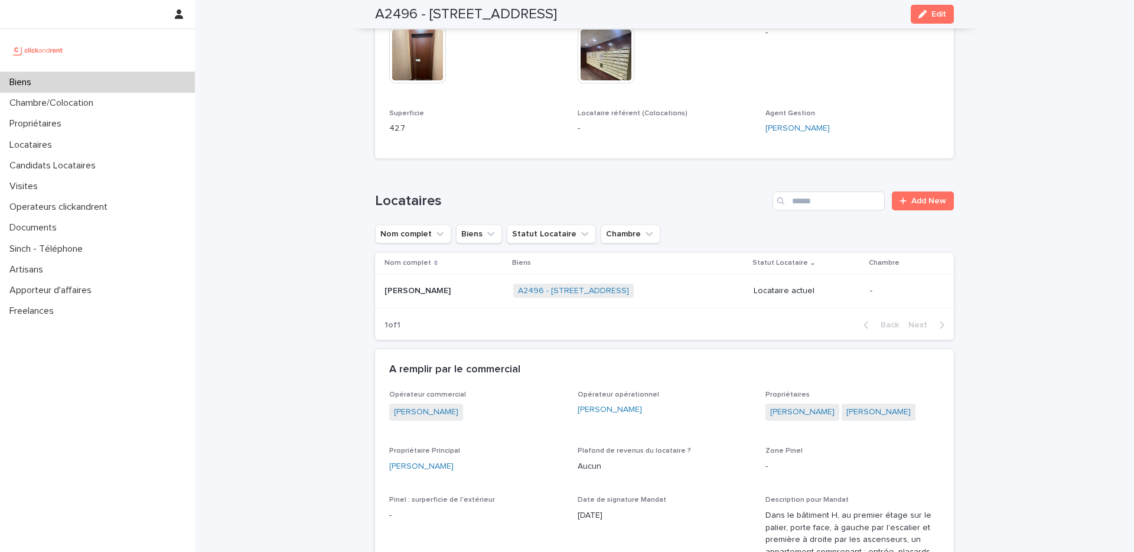
scroll to position [720, 0]
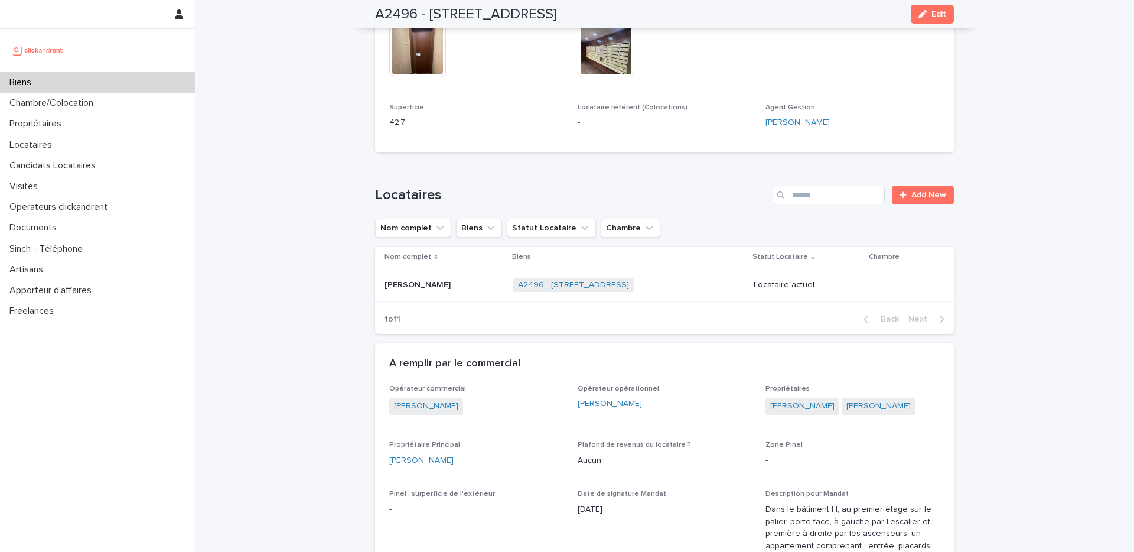
click at [467, 280] on p at bounding box center [443, 285] width 119 height 10
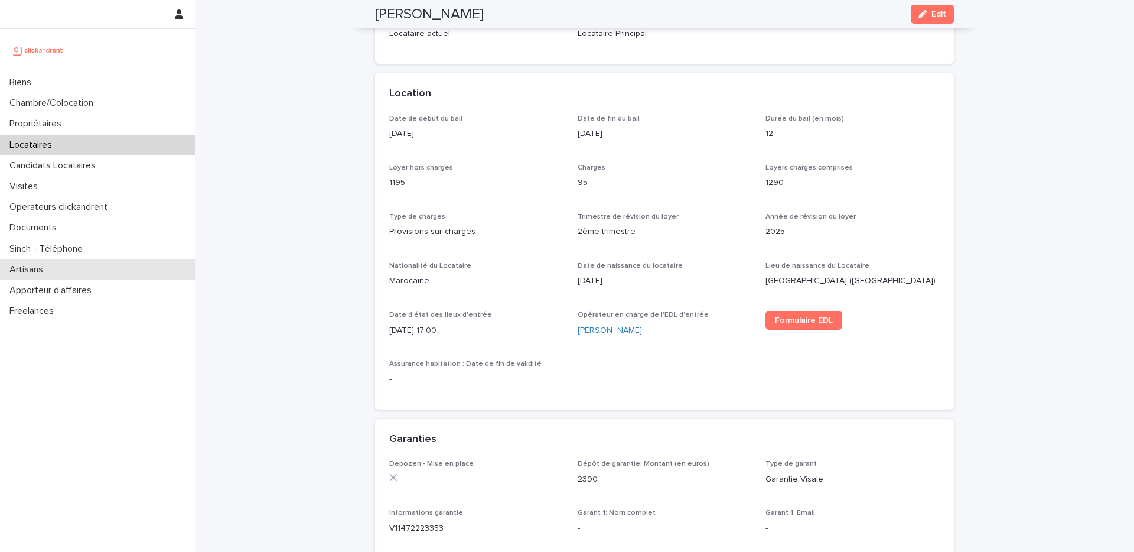
scroll to position [317, 0]
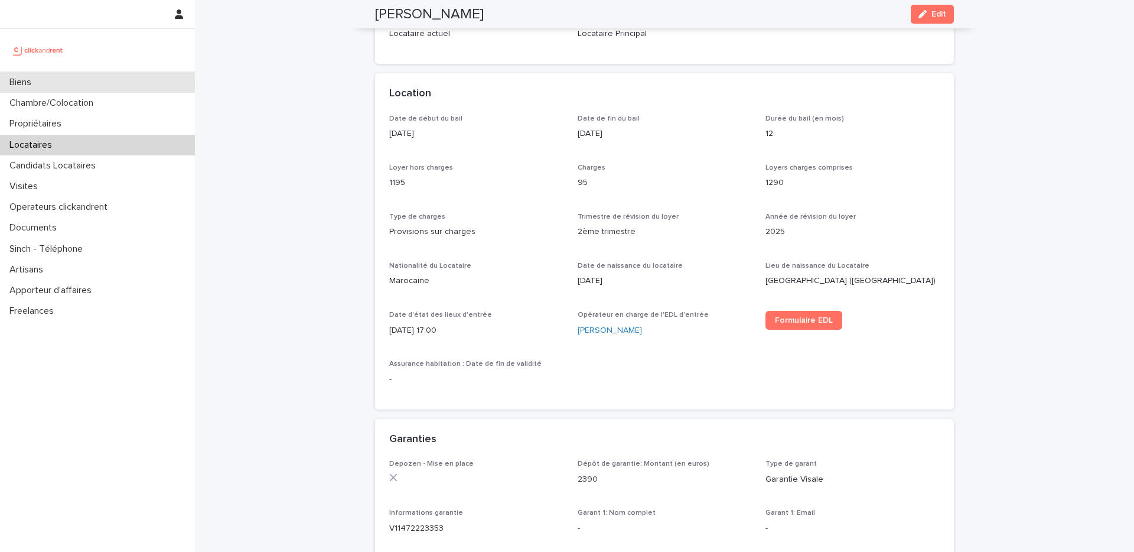
click at [113, 80] on div "Biens" at bounding box center [97, 82] width 195 height 21
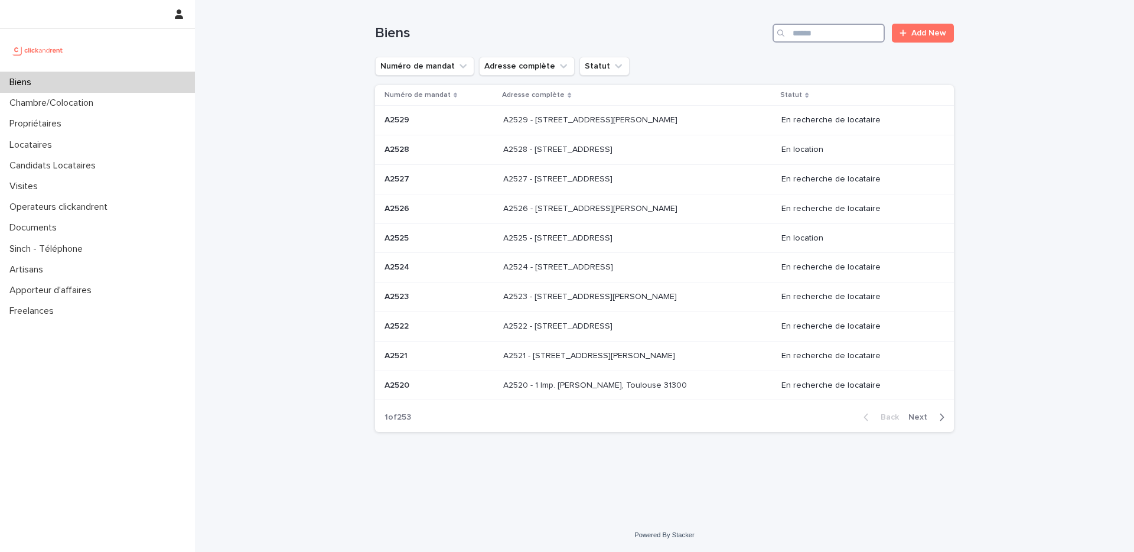
click at [817, 31] on input "Search" at bounding box center [828, 33] width 112 height 19
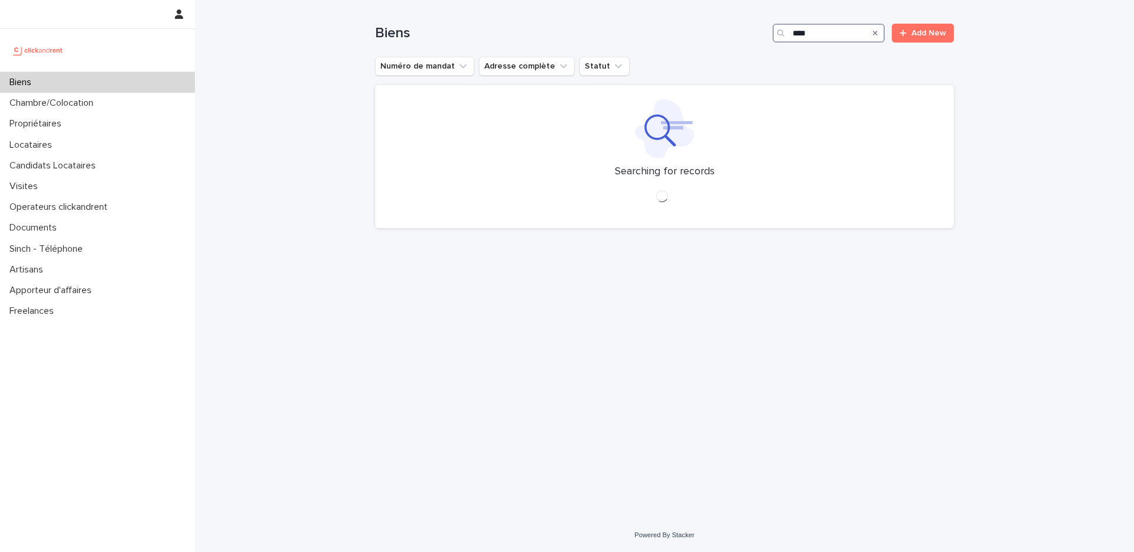
type input "*****"
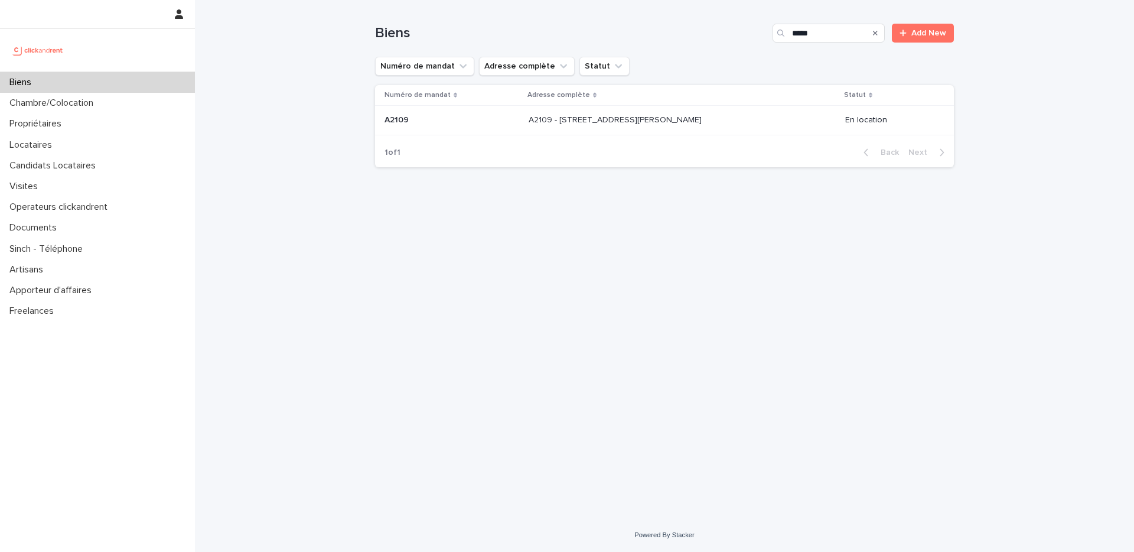
click at [725, 129] on div "A2109 - [STREET_ADDRESS][PERSON_NAME] - [STREET_ADDRESS][PERSON_NAME]" at bounding box center [681, 119] width 307 height 19
click at [622, 119] on p "A2109 - [STREET_ADDRESS][PERSON_NAME]" at bounding box center [615, 119] width 175 height 12
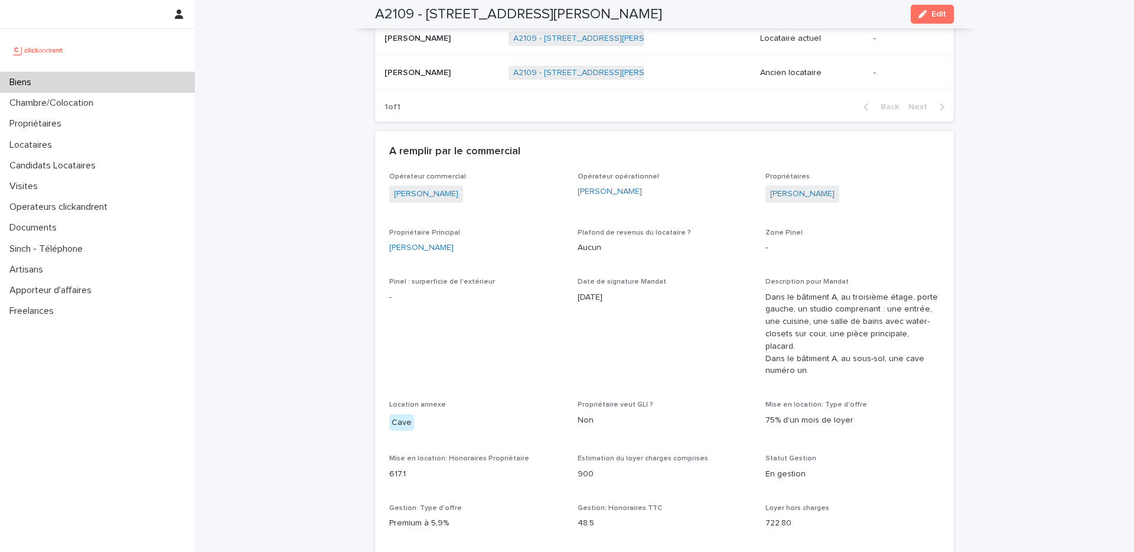
scroll to position [596, 0]
click at [429, 259] on div "Propriétaire Principal [PERSON_NAME]" at bounding box center [476, 247] width 174 height 35
click at [429, 250] on link "[PERSON_NAME]" at bounding box center [421, 249] width 64 height 12
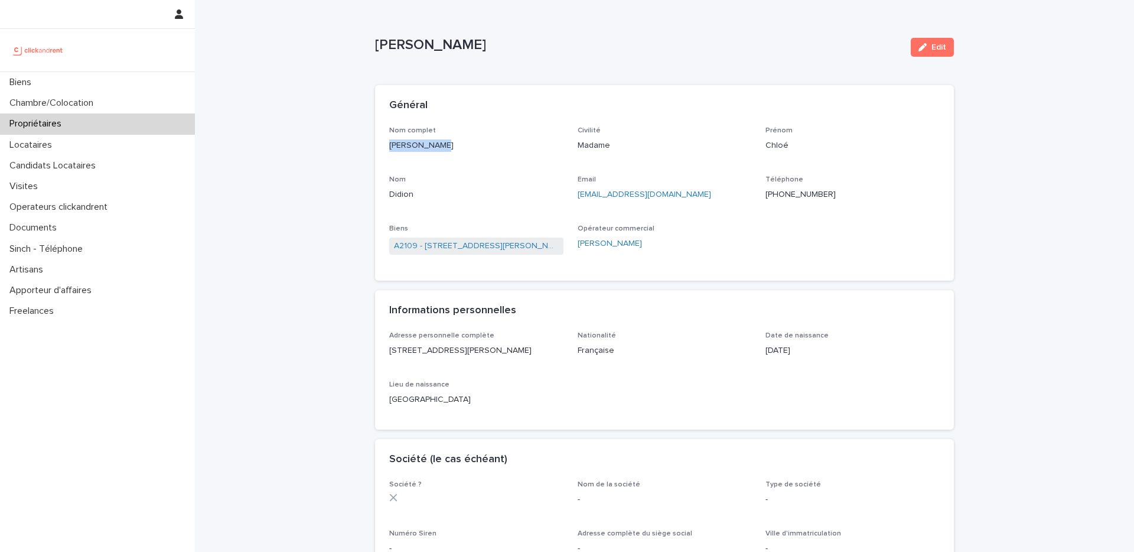
drag, startPoint x: 439, startPoint y: 145, endPoint x: 376, endPoint y: 148, distance: 62.7
click at [376, 148] on div "Nom complet [PERSON_NAME] Civilité Madame Prénom [PERSON_NAME] Didion Email [EM…" at bounding box center [664, 203] width 579 height 155
copy p "[PERSON_NAME]"
drag, startPoint x: 517, startPoint y: 348, endPoint x: 380, endPoint y: 348, distance: 137.0
click at [380, 348] on div "Adresse personnelle complète [STREET_ADDRESS][PERSON_NAME][GEOGRAPHIC_DATA] Dat…" at bounding box center [664, 380] width 579 height 98
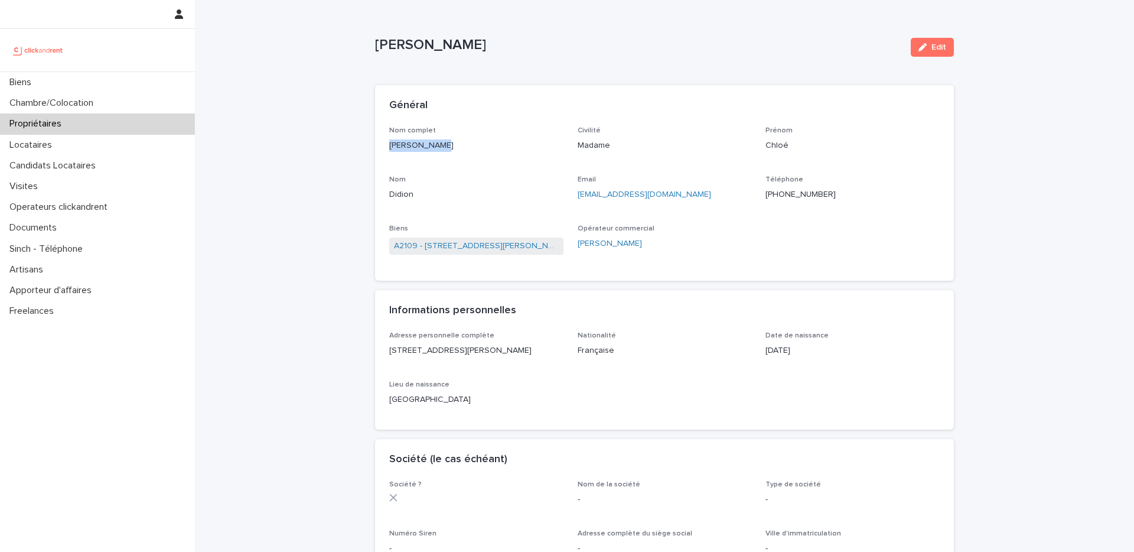
copy p "[STREET_ADDRESS][PERSON_NAME]"
click at [111, 79] on div "Biens" at bounding box center [97, 82] width 195 height 21
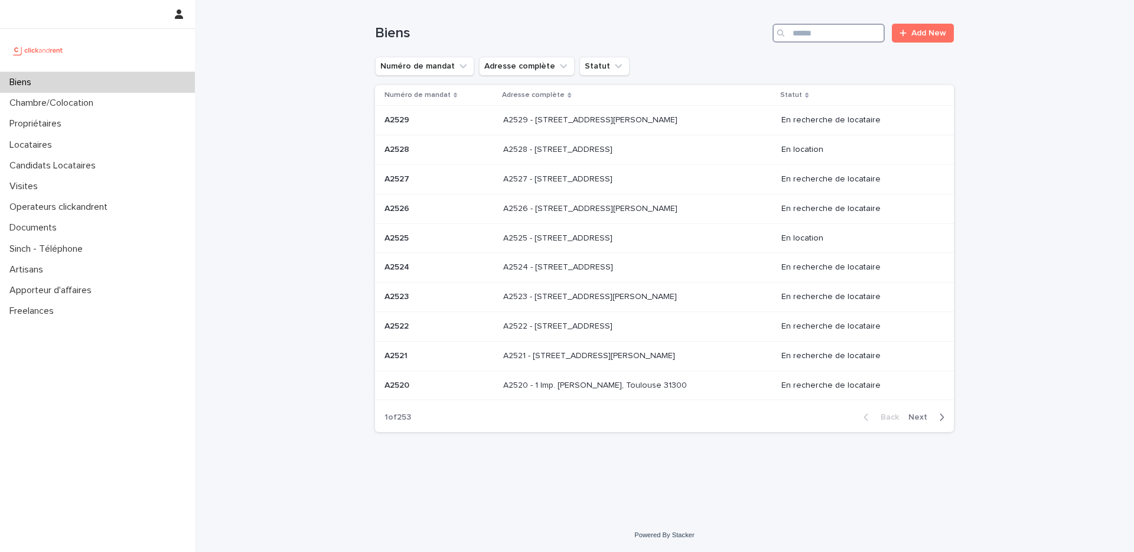
click at [821, 27] on input "Search" at bounding box center [828, 33] width 112 height 19
paste input "*****"
type input "*****"
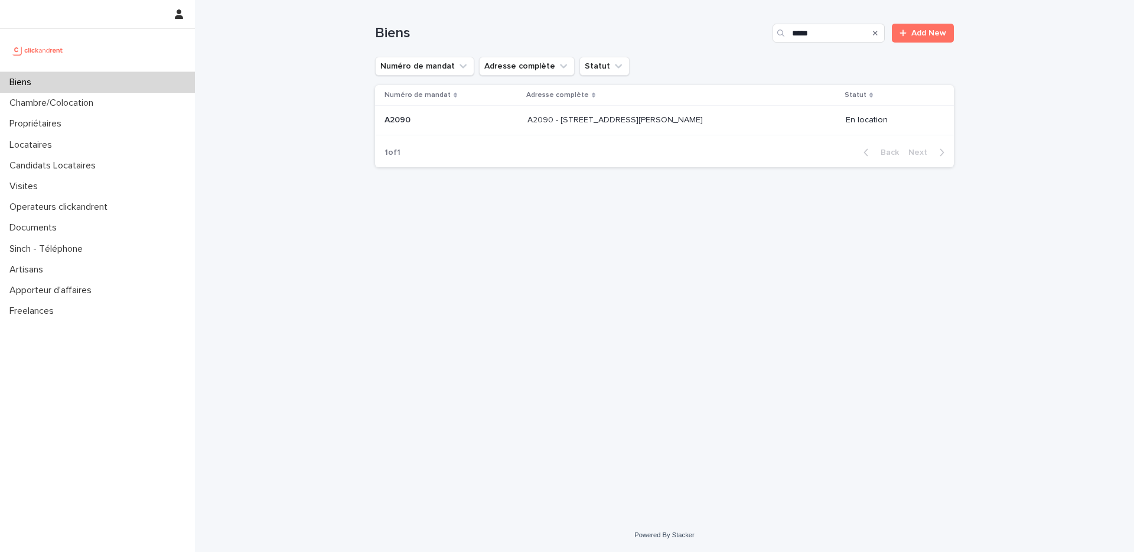
click at [611, 125] on div "A2090 - [STREET_ADDRESS][GEOGRAPHIC_DATA][PERSON_NAME] A2090 - [STREET_ADDRESS]…" at bounding box center [681, 119] width 309 height 19
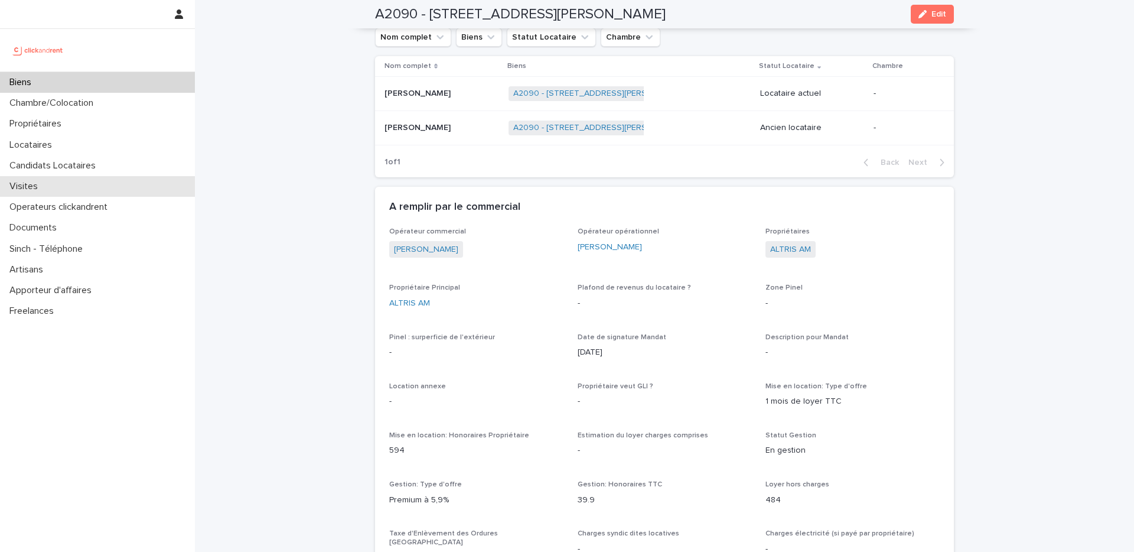
scroll to position [524, 0]
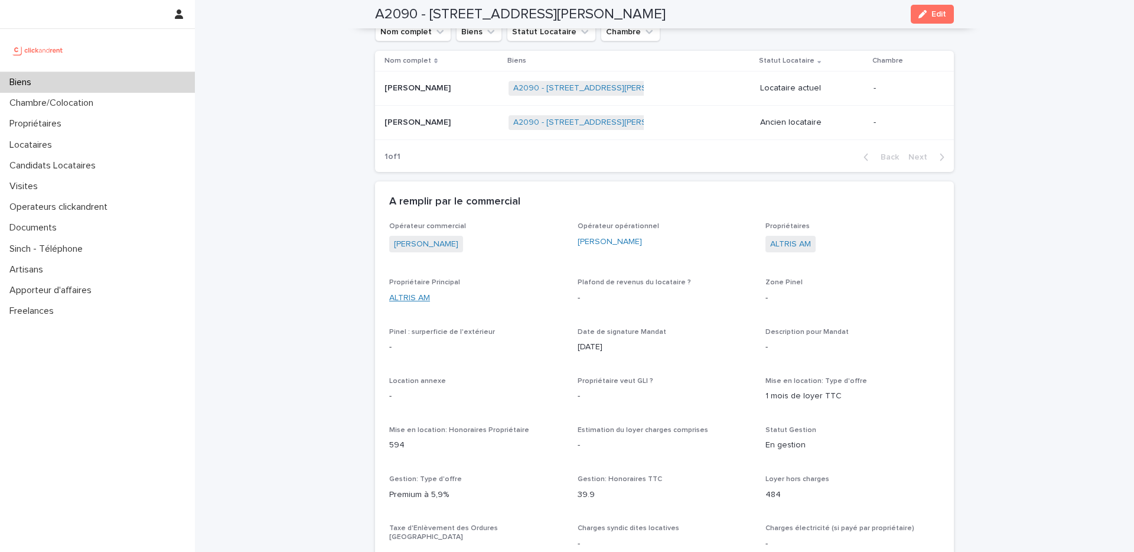
click at [413, 295] on link "ALTRIS AM" at bounding box center [409, 298] width 41 height 12
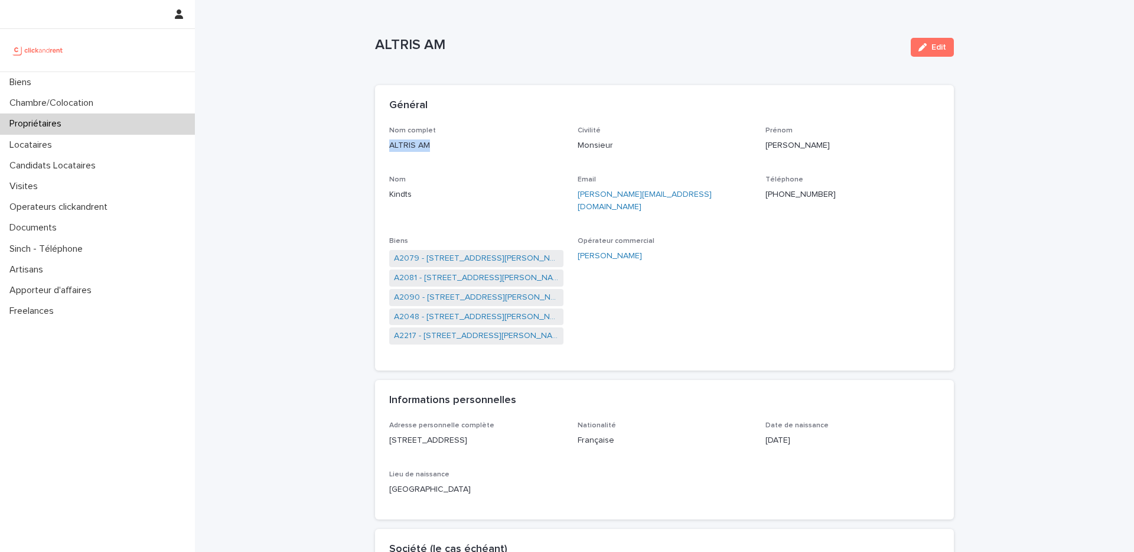
drag, startPoint x: 433, startPoint y: 146, endPoint x: 379, endPoint y: 148, distance: 54.4
click at [379, 148] on div "Nom complet ALTRIS AM Civilité Monsieur [PERSON_NAME] [PERSON_NAME] Kindts Emai…" at bounding box center [664, 248] width 579 height 244
copy p "ALTRIS AM"
drag, startPoint x: 419, startPoint y: 436, endPoint x: 364, endPoint y: 428, distance: 55.0
click at [364, 428] on div "Loading... Saving… Loading... Saving… ALTRIS AM Edit ALTRIS AM Edit Sorry, ther…" at bounding box center [664, 562] width 939 height 1125
